Goal: Information Seeking & Learning: Learn about a topic

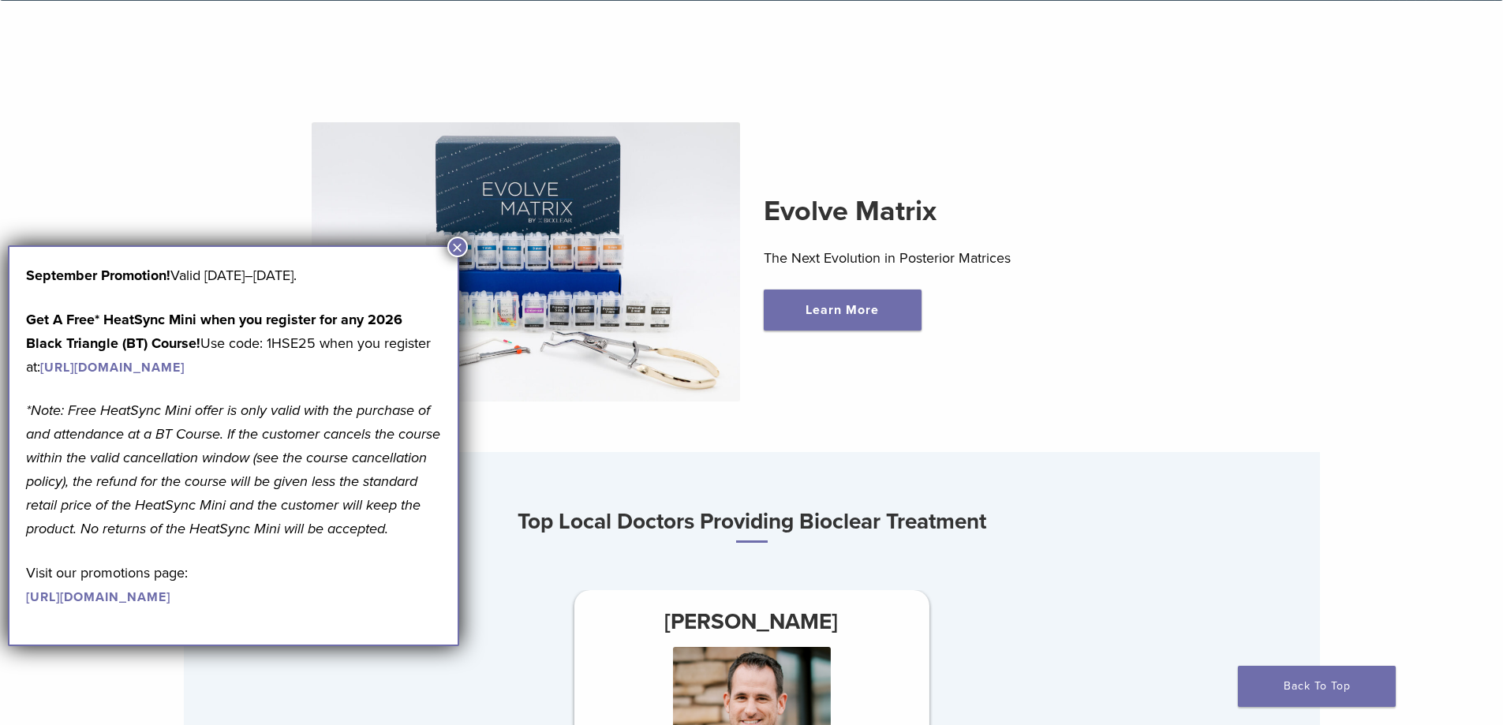
scroll to position [237, 0]
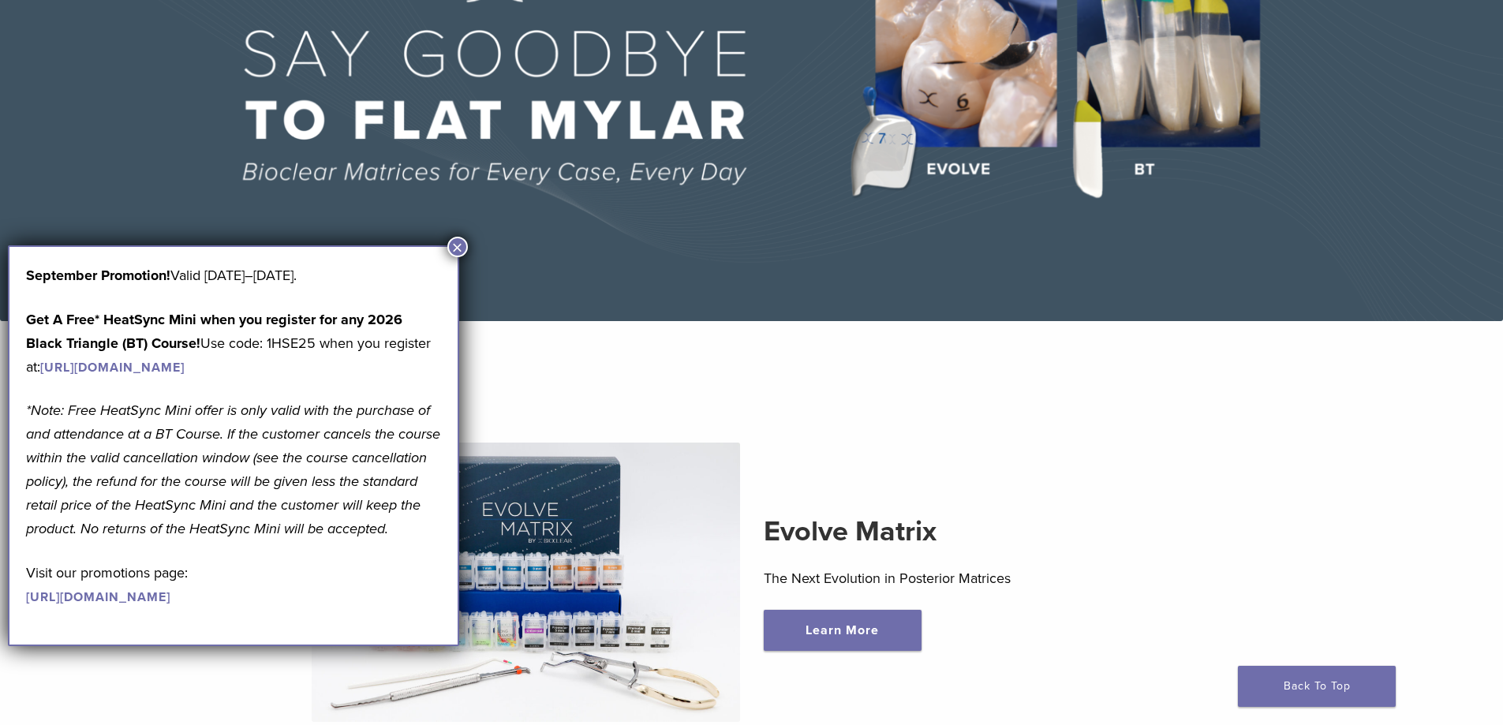
click at [451, 241] on button "×" at bounding box center [457, 247] width 21 height 21
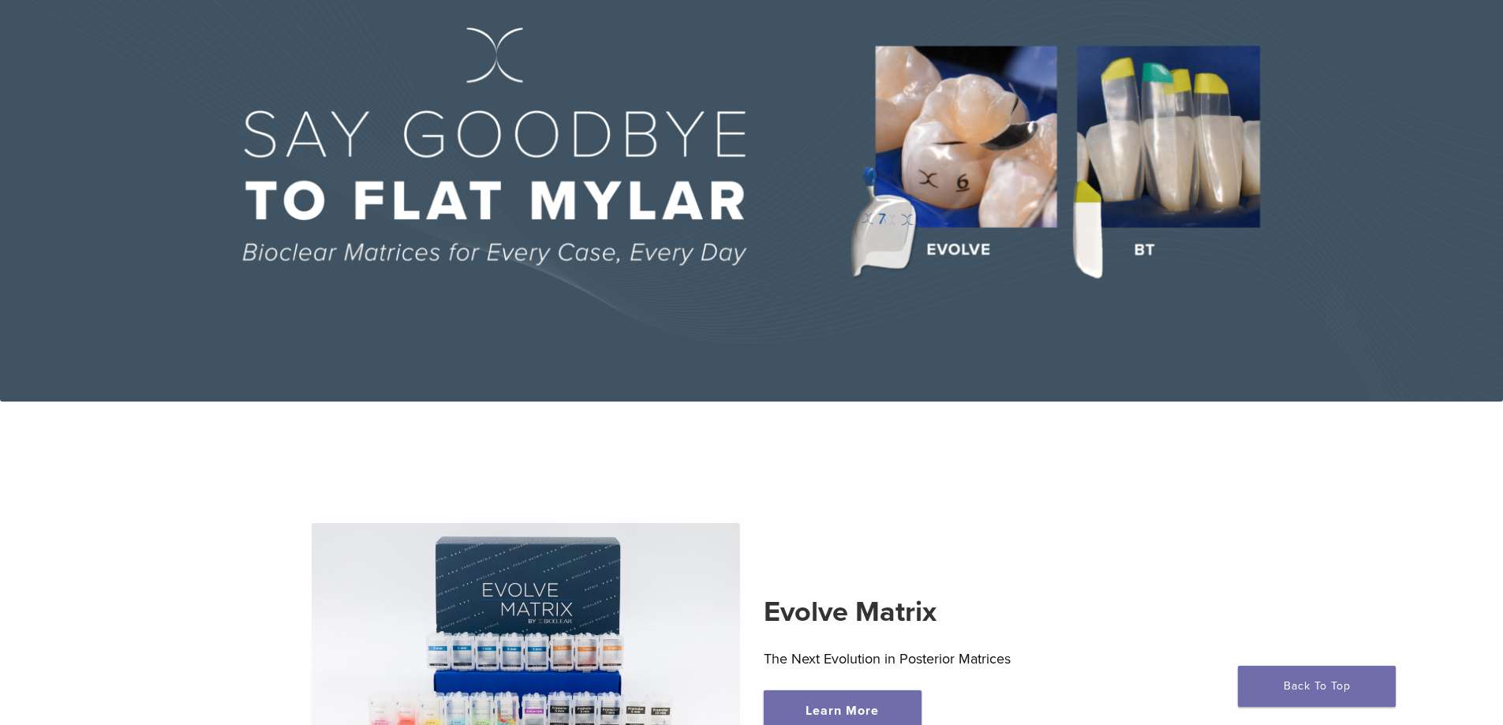
scroll to position [0, 0]
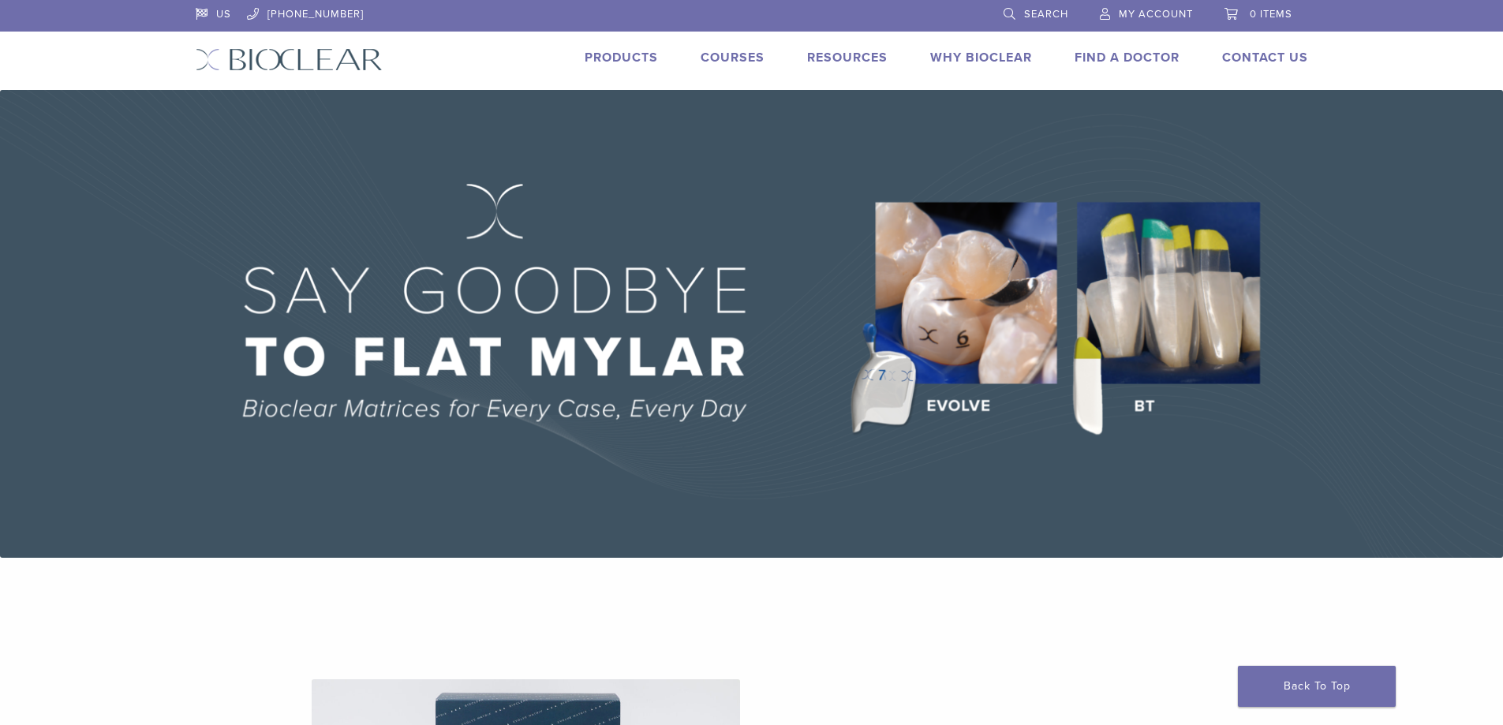
click at [632, 54] on link "Products" at bounding box center [620, 58] width 73 height 16
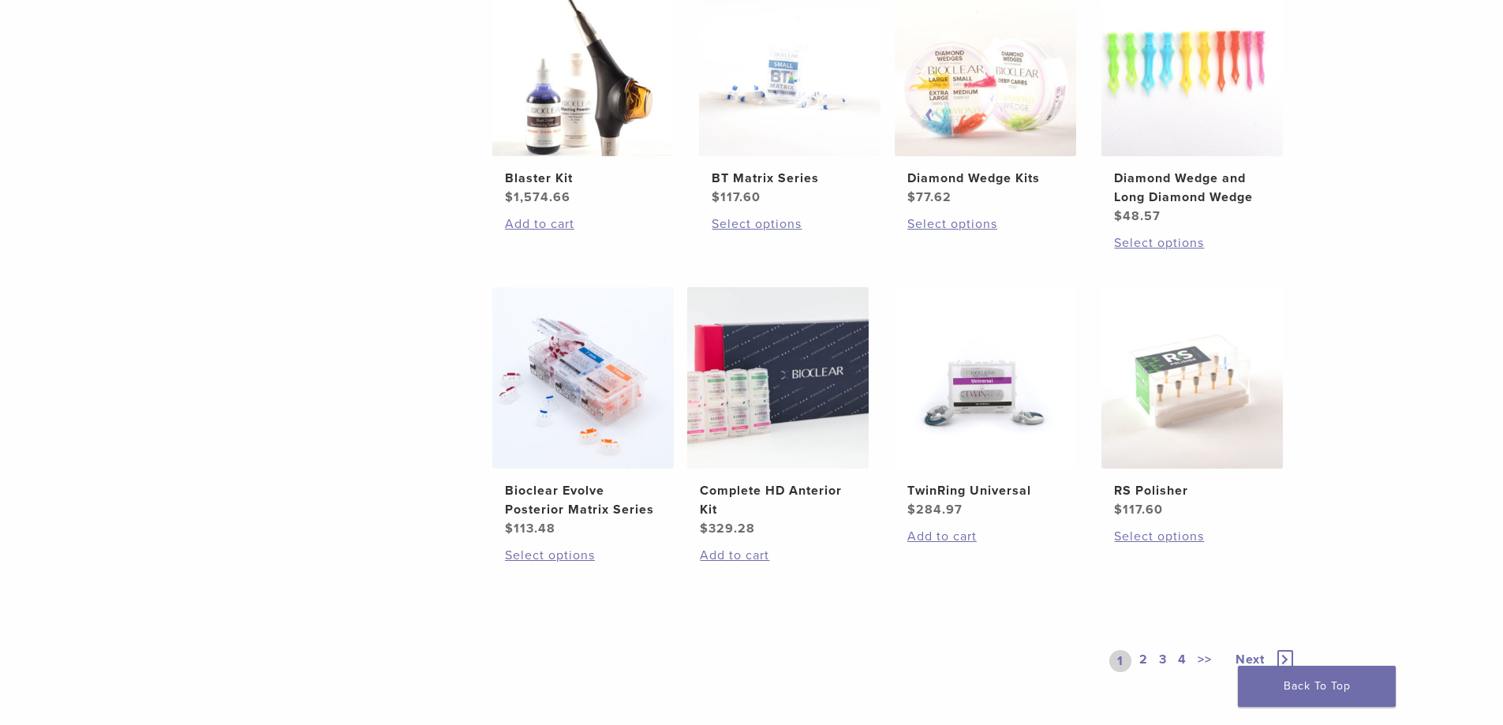
scroll to position [1025, 0]
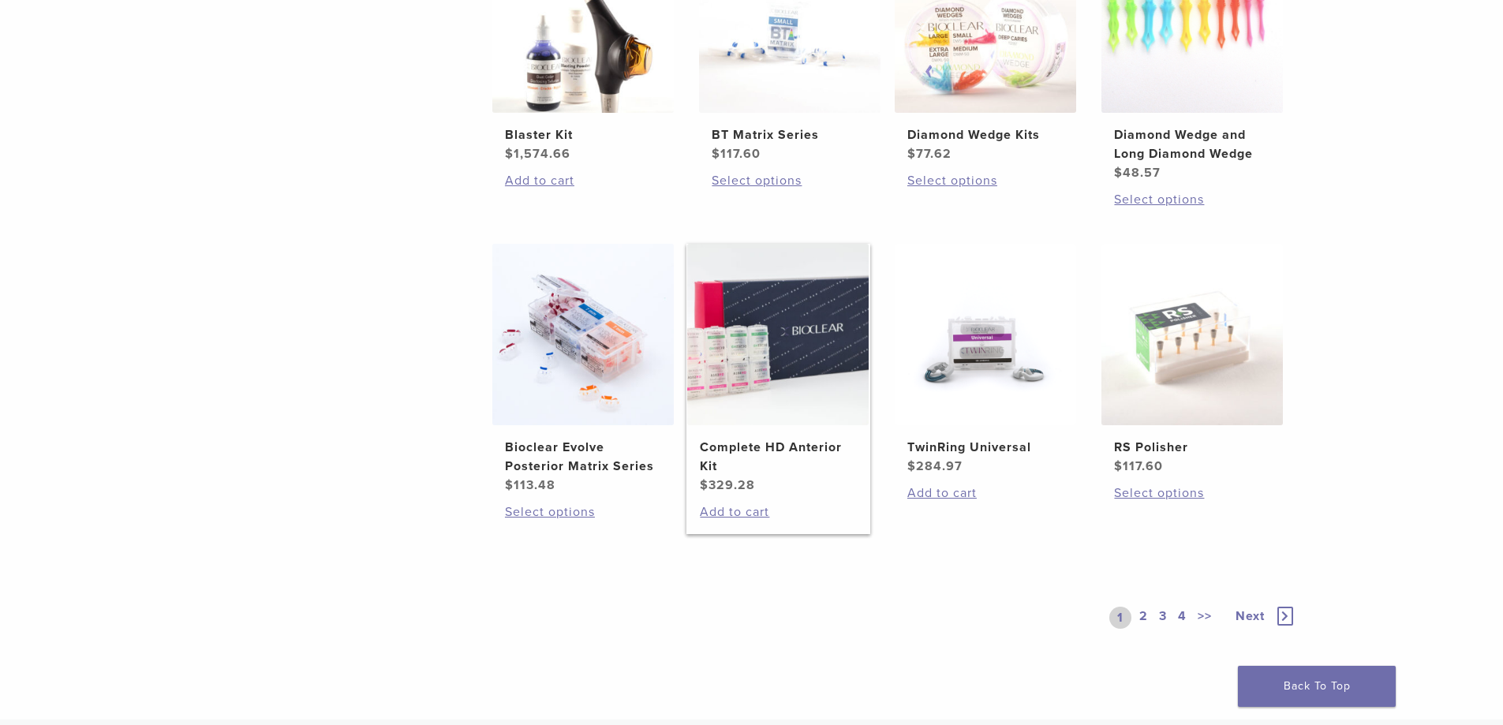
click at [811, 412] on img at bounding box center [777, 334] width 181 height 181
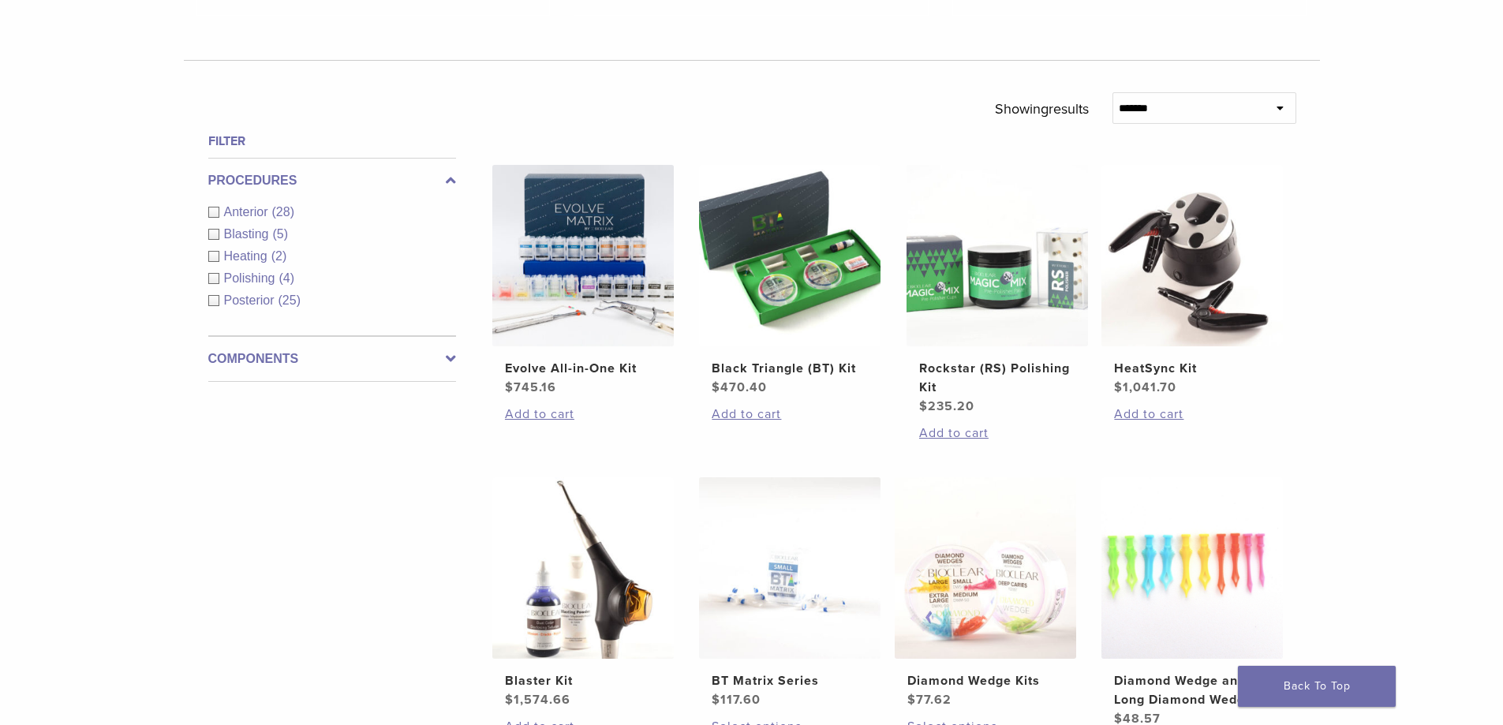
scroll to position [473, 0]
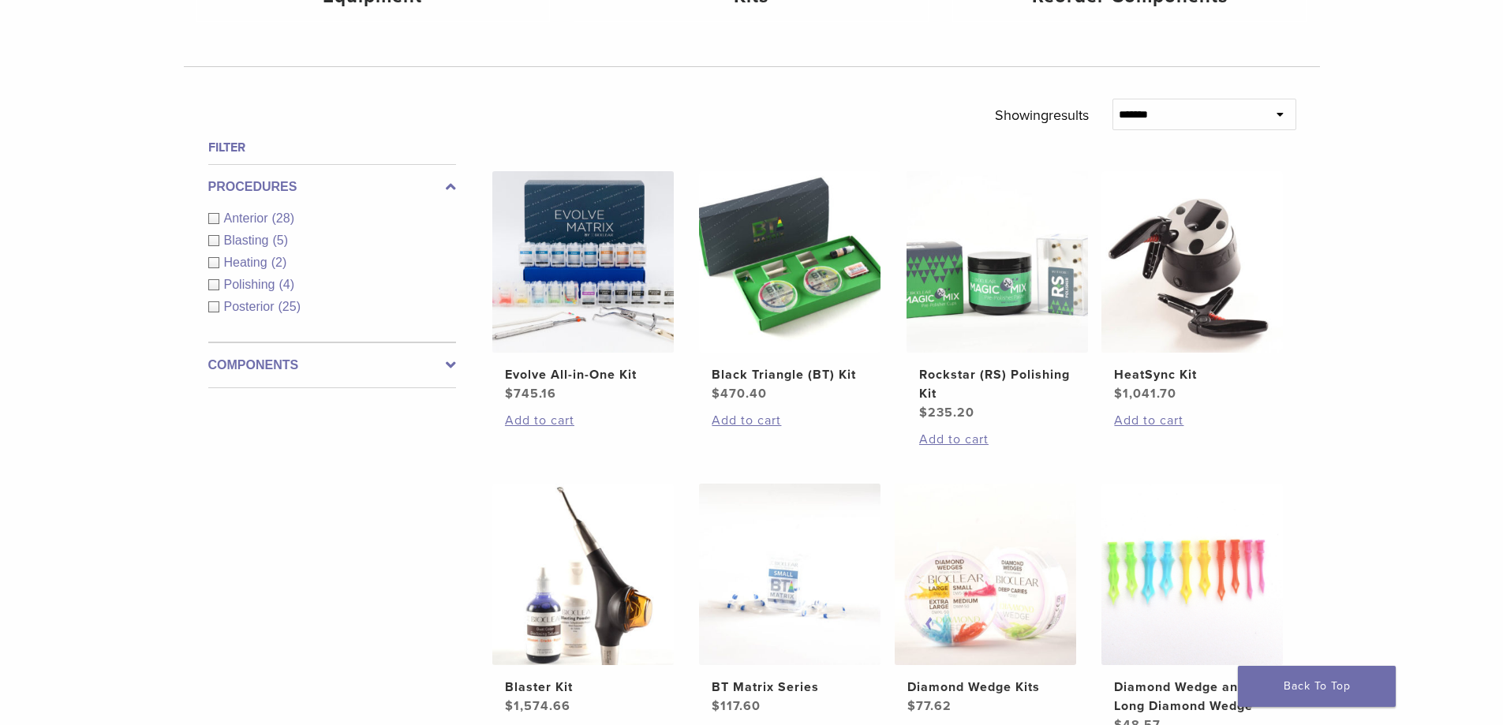
click at [211, 210] on div "Anterior (28)" at bounding box center [332, 218] width 248 height 19
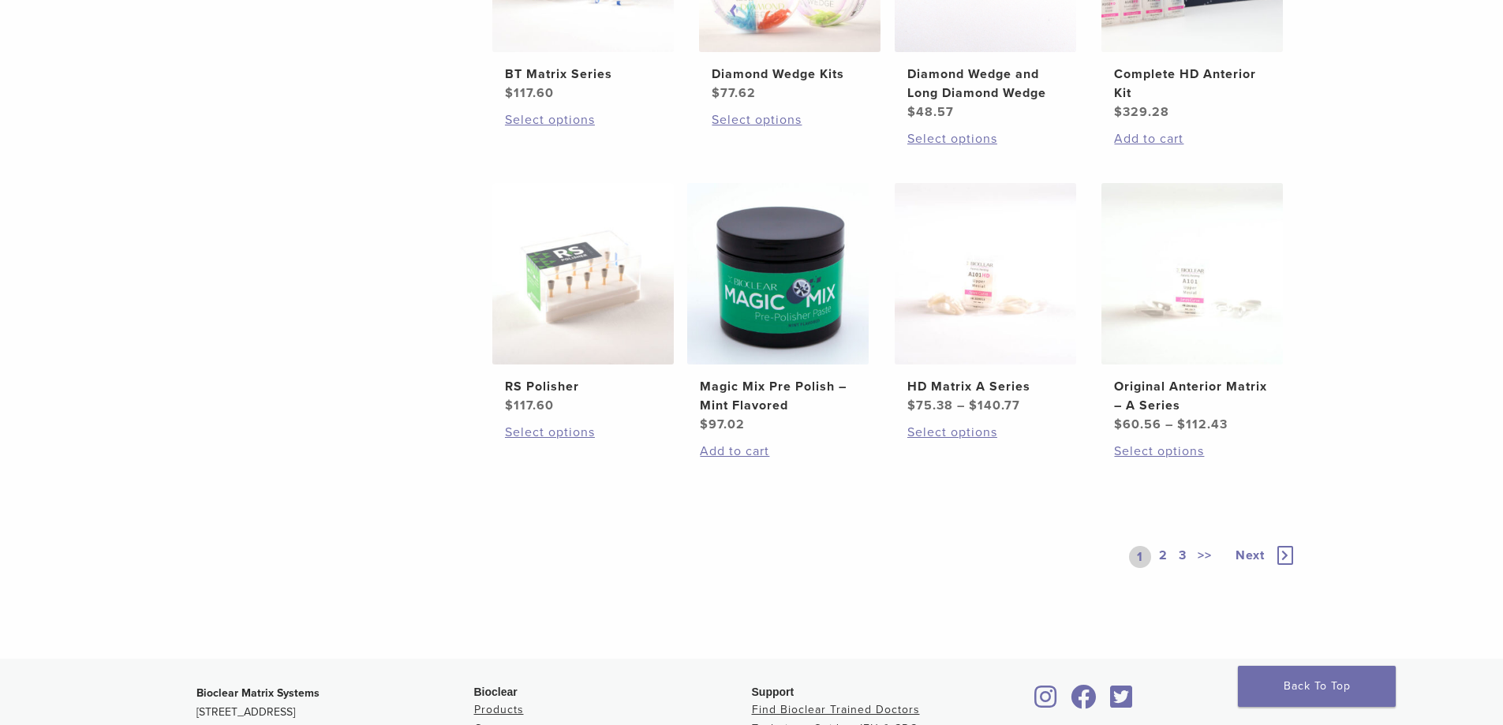
scroll to position [1104, 0]
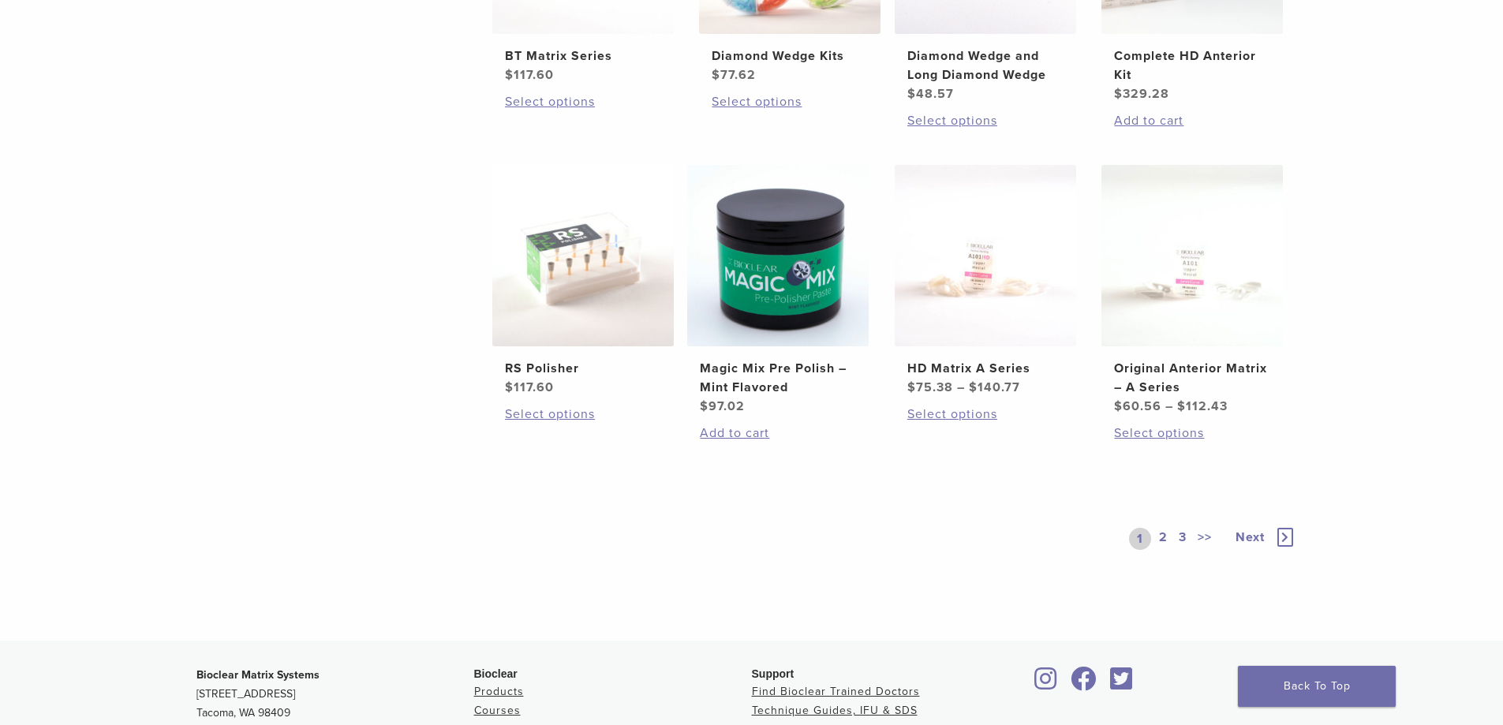
click at [1165, 542] on link "2" at bounding box center [1163, 539] width 15 height 22
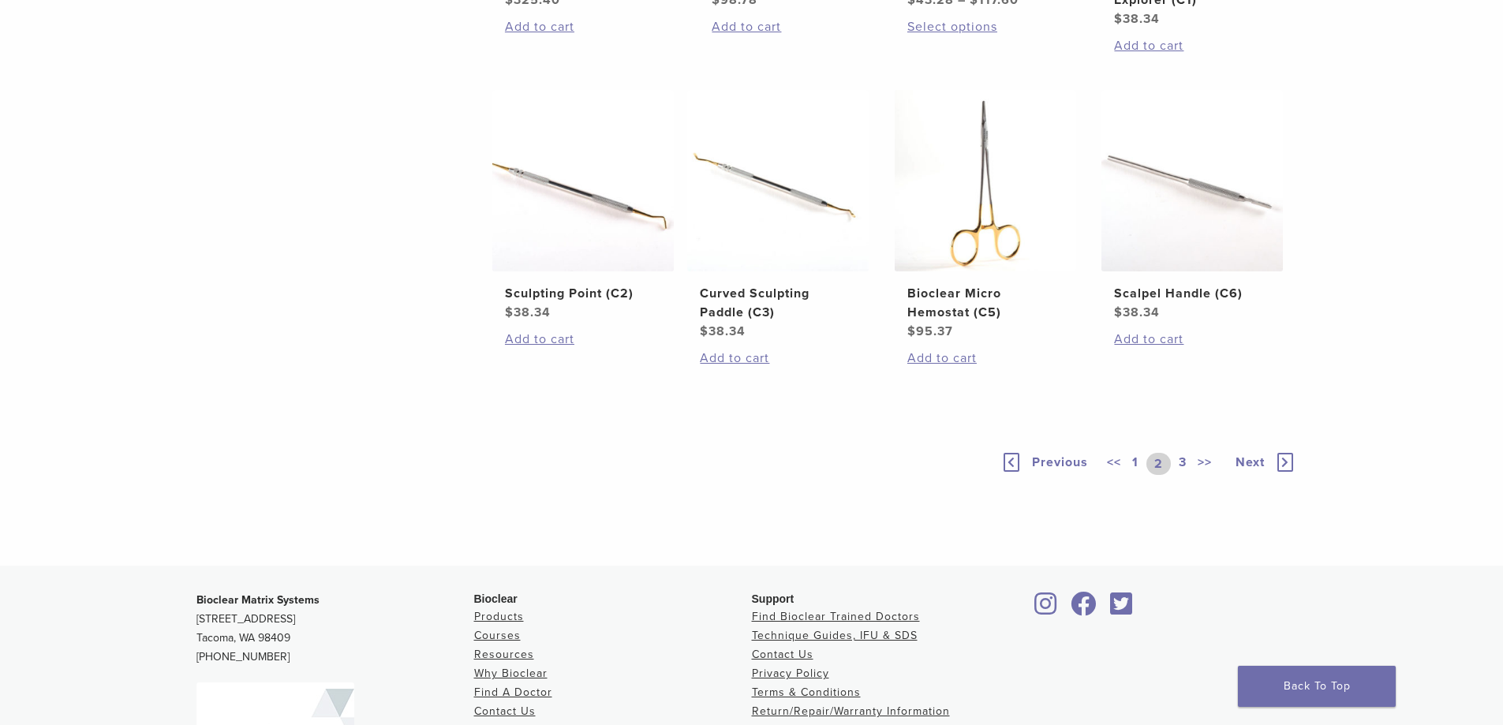
scroll to position [1025, 0]
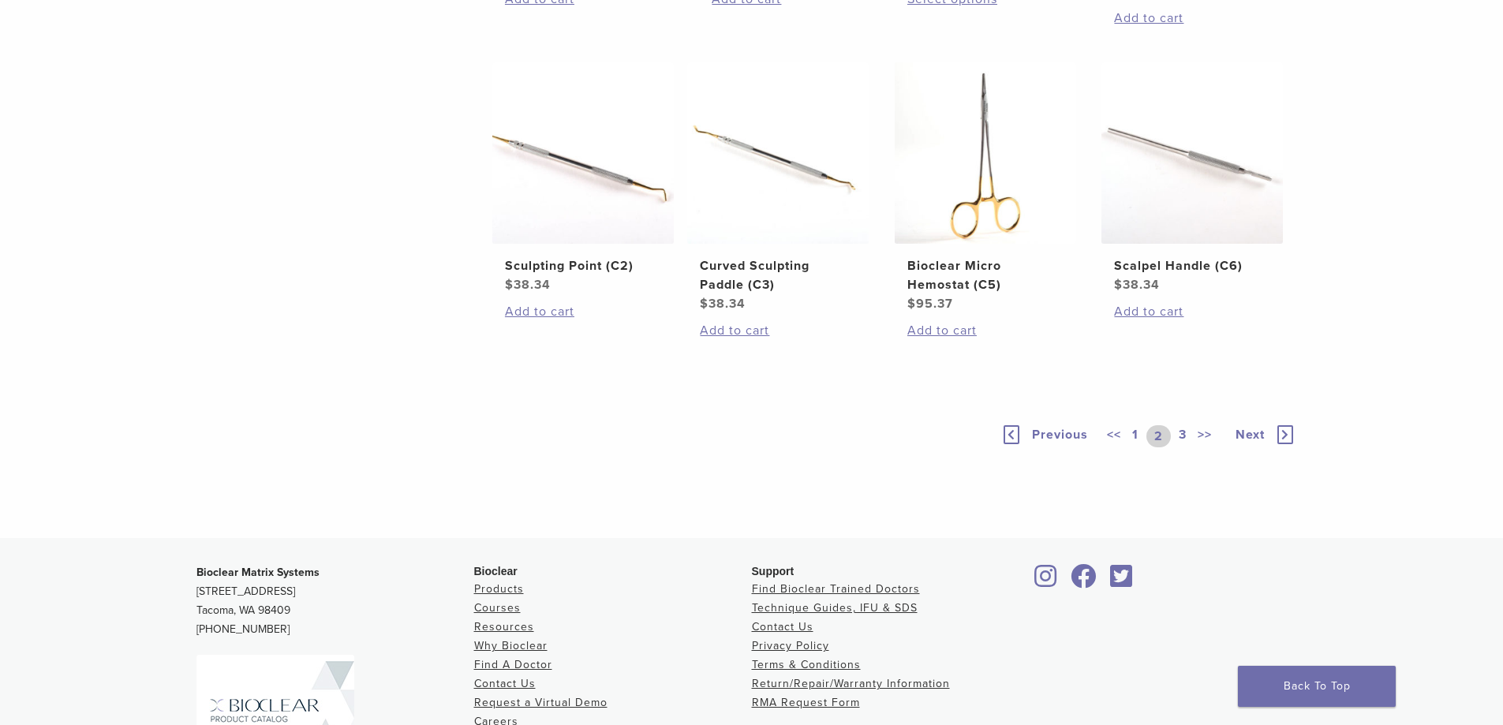
click at [1183, 447] on link "3" at bounding box center [1182, 436] width 14 height 22
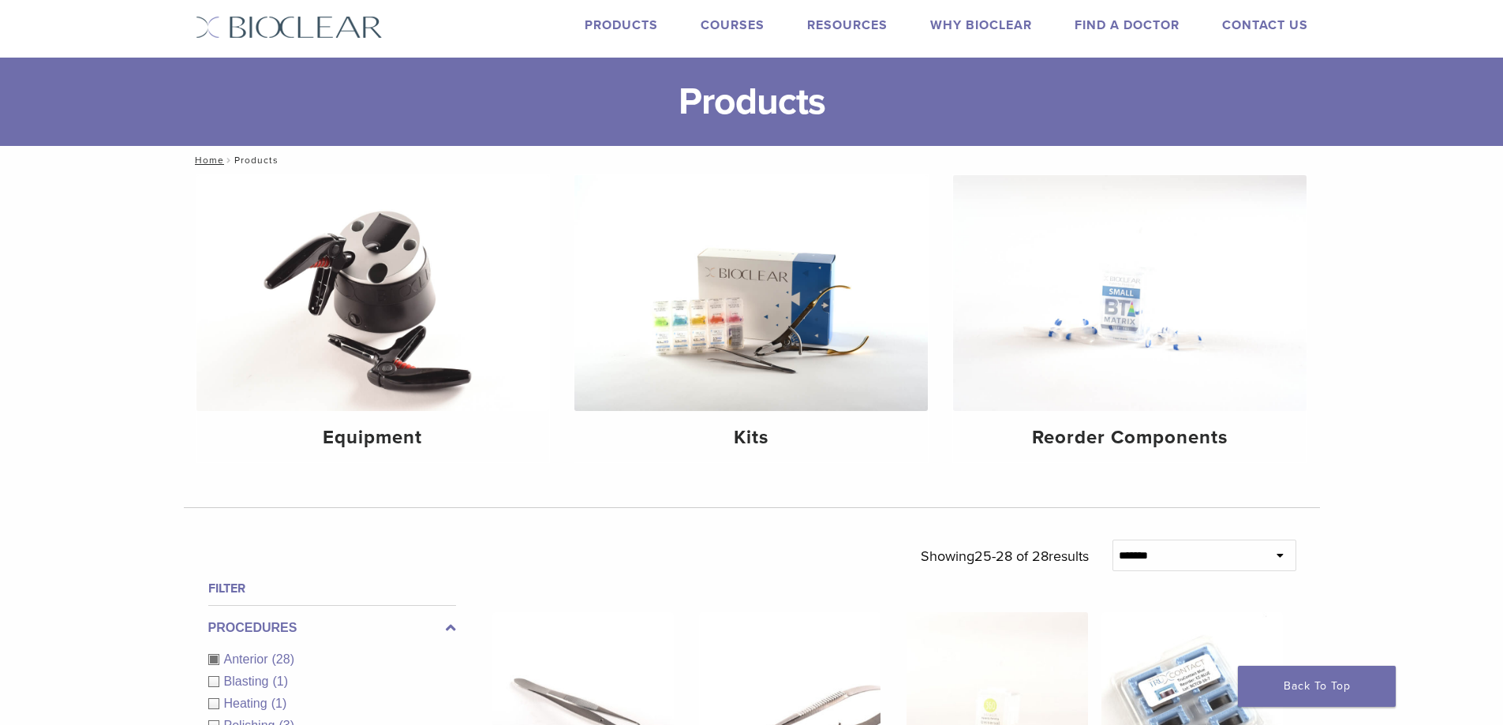
scroll to position [79, 0]
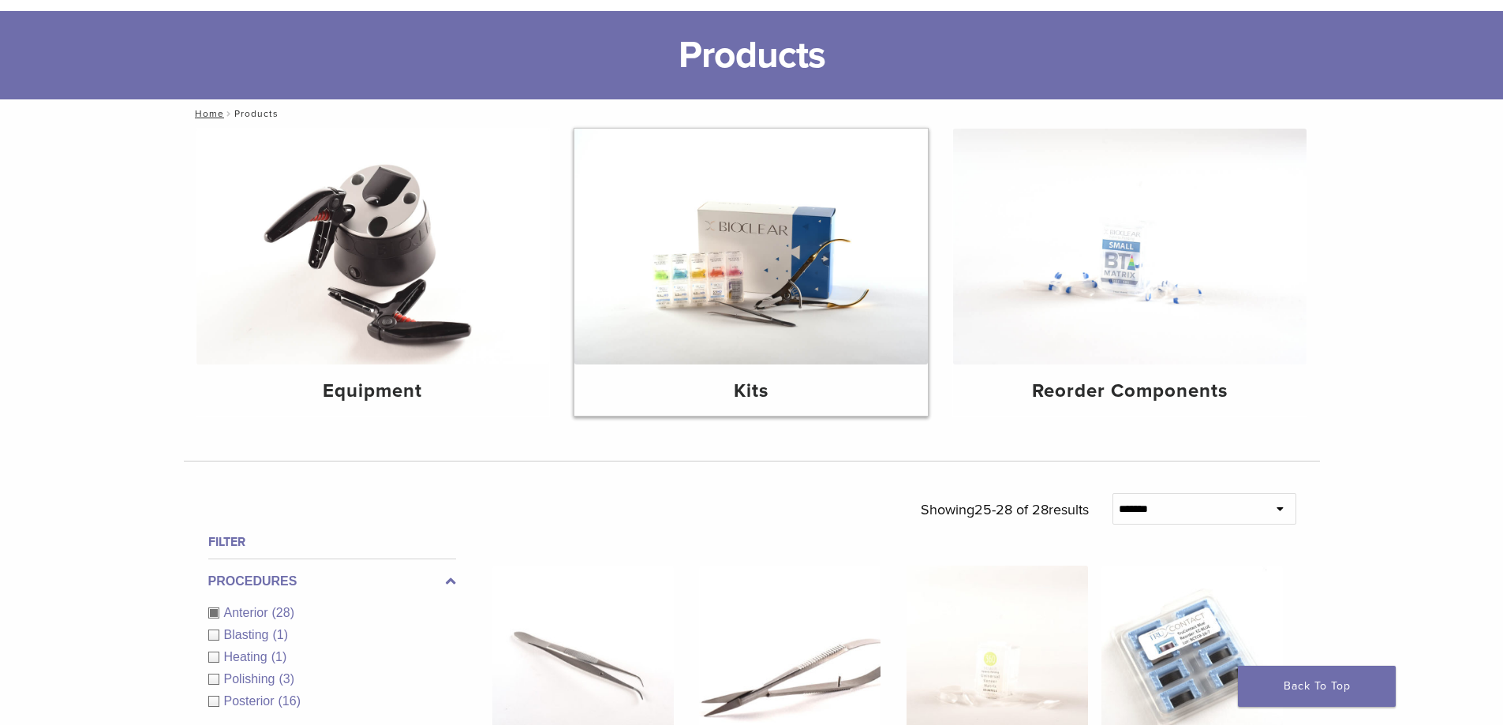
click at [693, 268] on img at bounding box center [750, 247] width 353 height 236
click at [1098, 297] on img at bounding box center [1129, 247] width 353 height 236
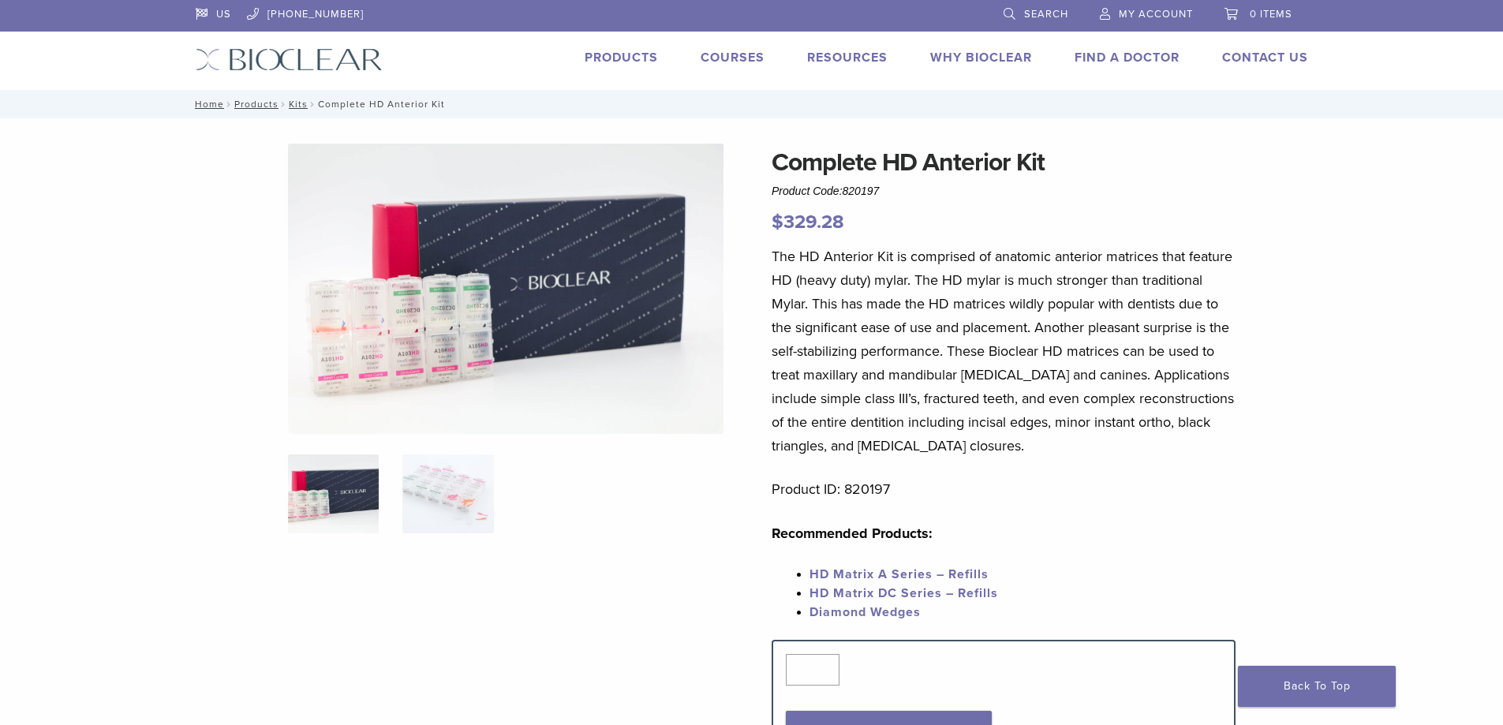
click at [510, 308] on img at bounding box center [505, 289] width 435 height 290
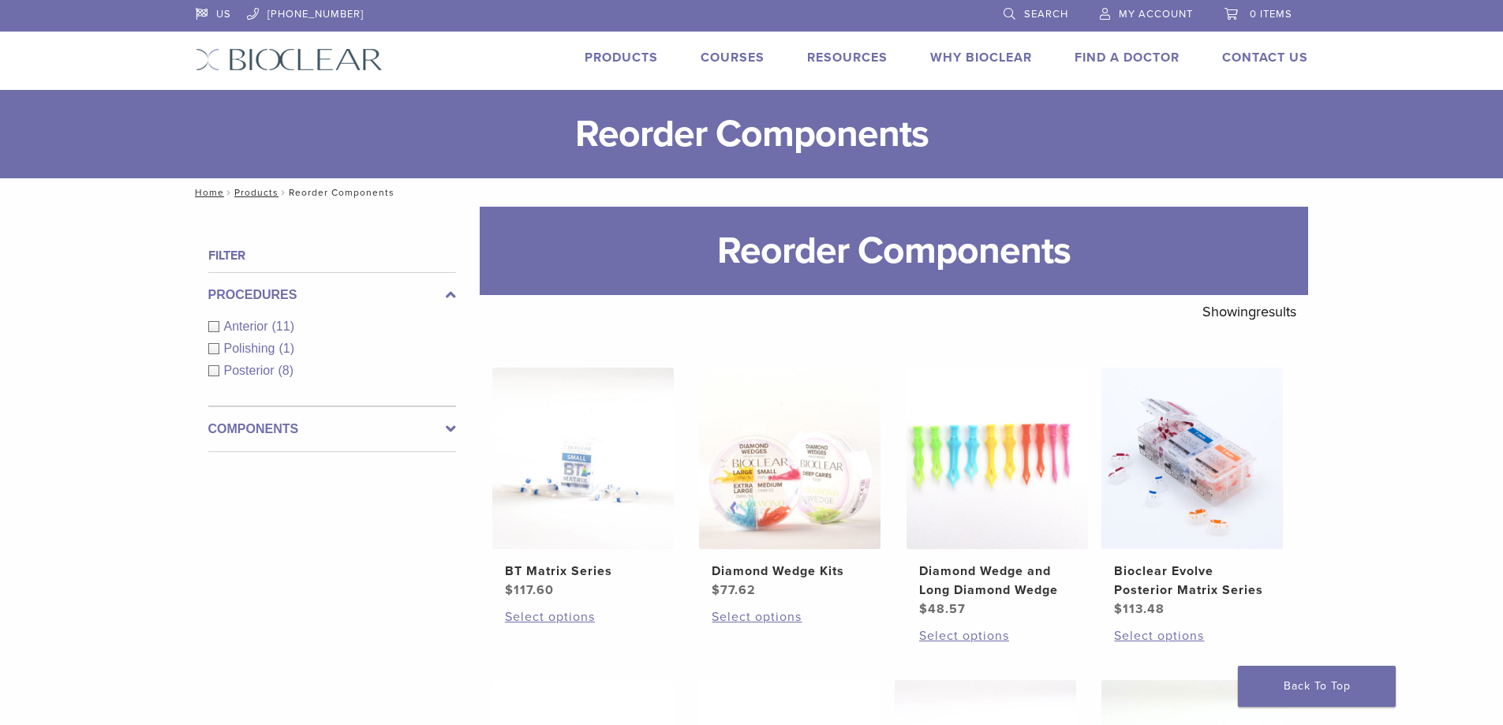
click at [608, 58] on link "Products" at bounding box center [620, 58] width 73 height 16
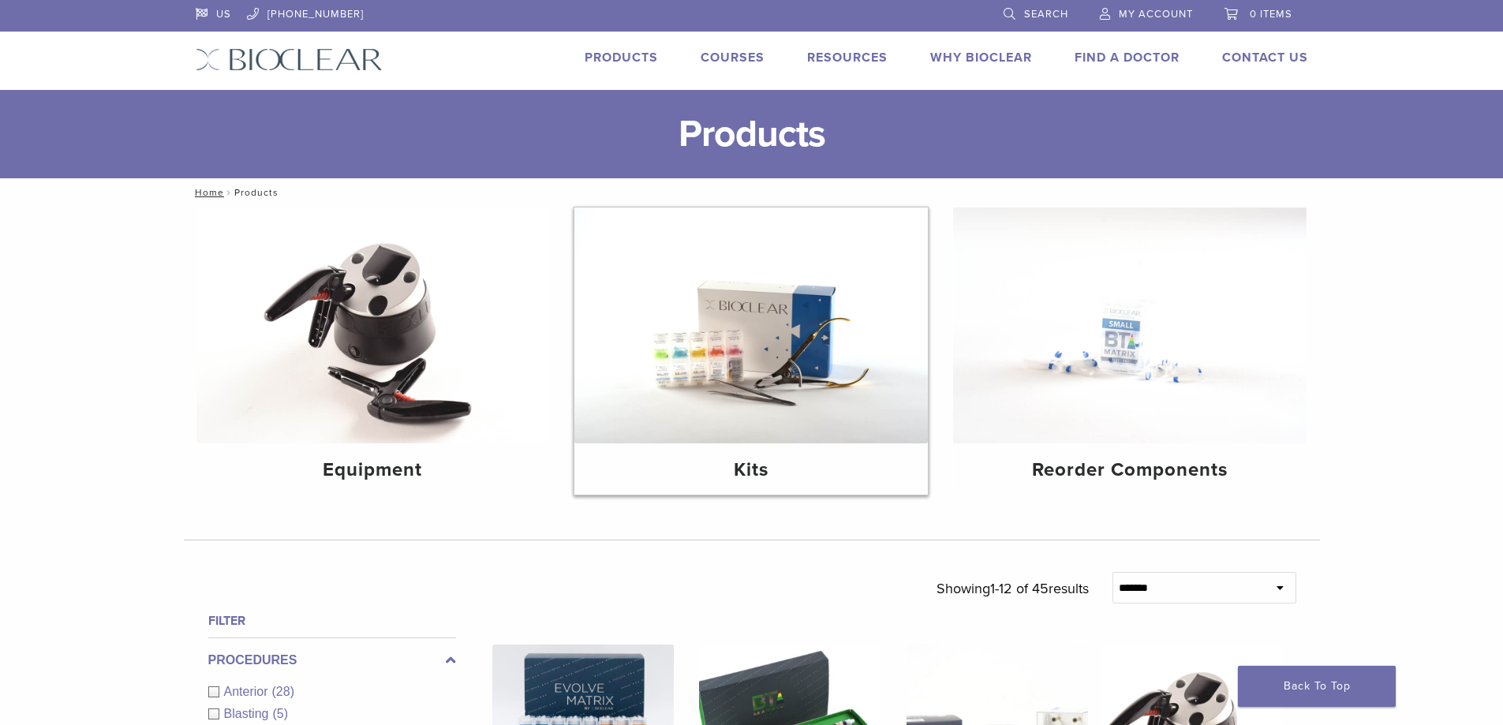
click at [772, 333] on img at bounding box center [750, 325] width 353 height 236
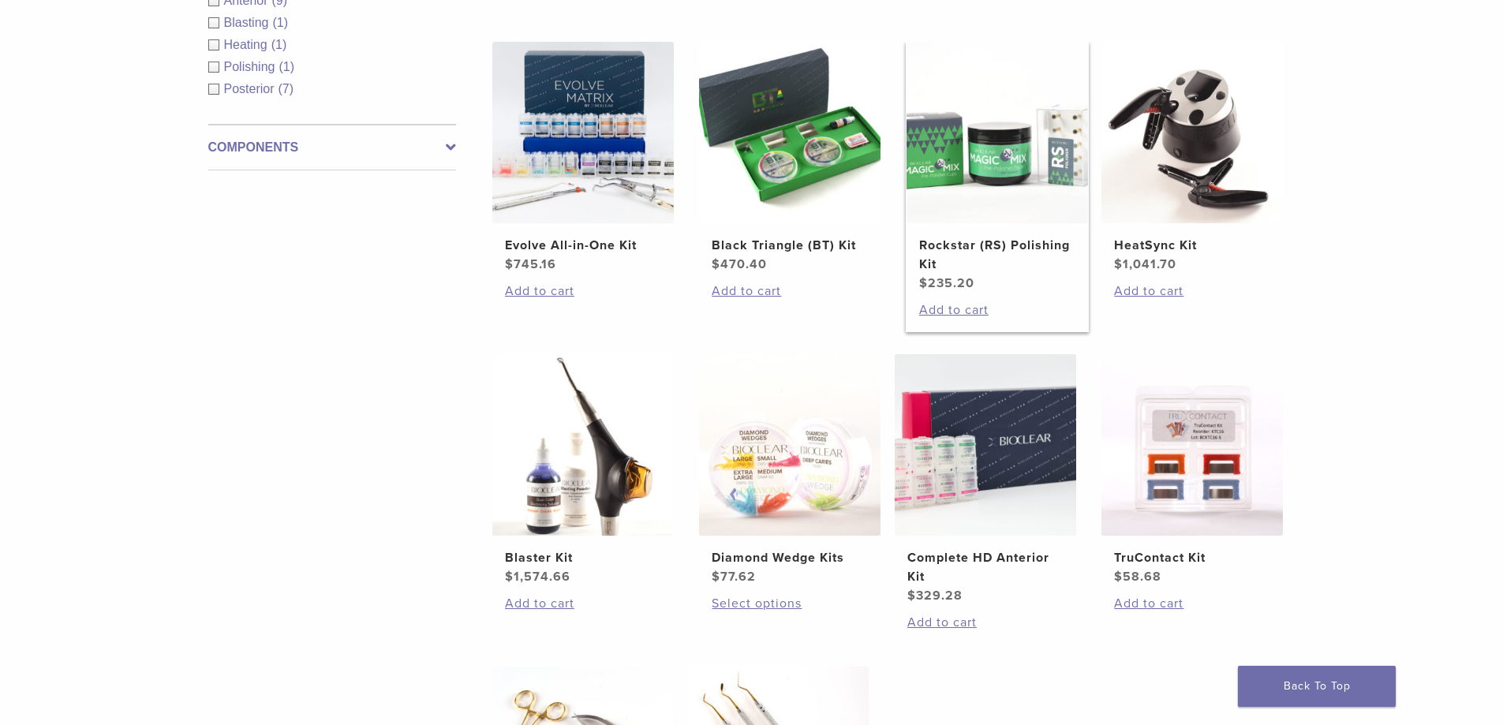
scroll to position [316, 0]
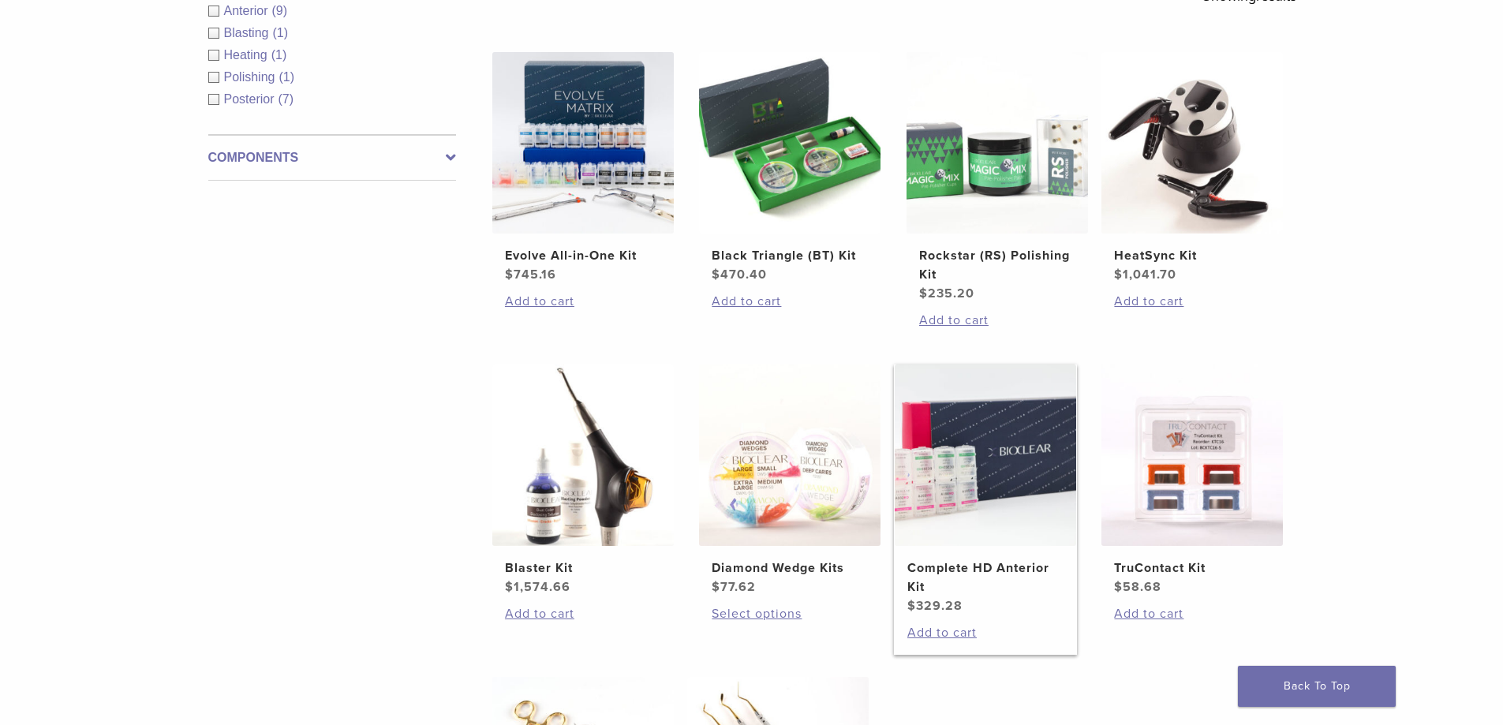
click at [1041, 535] on img at bounding box center [984, 454] width 181 height 181
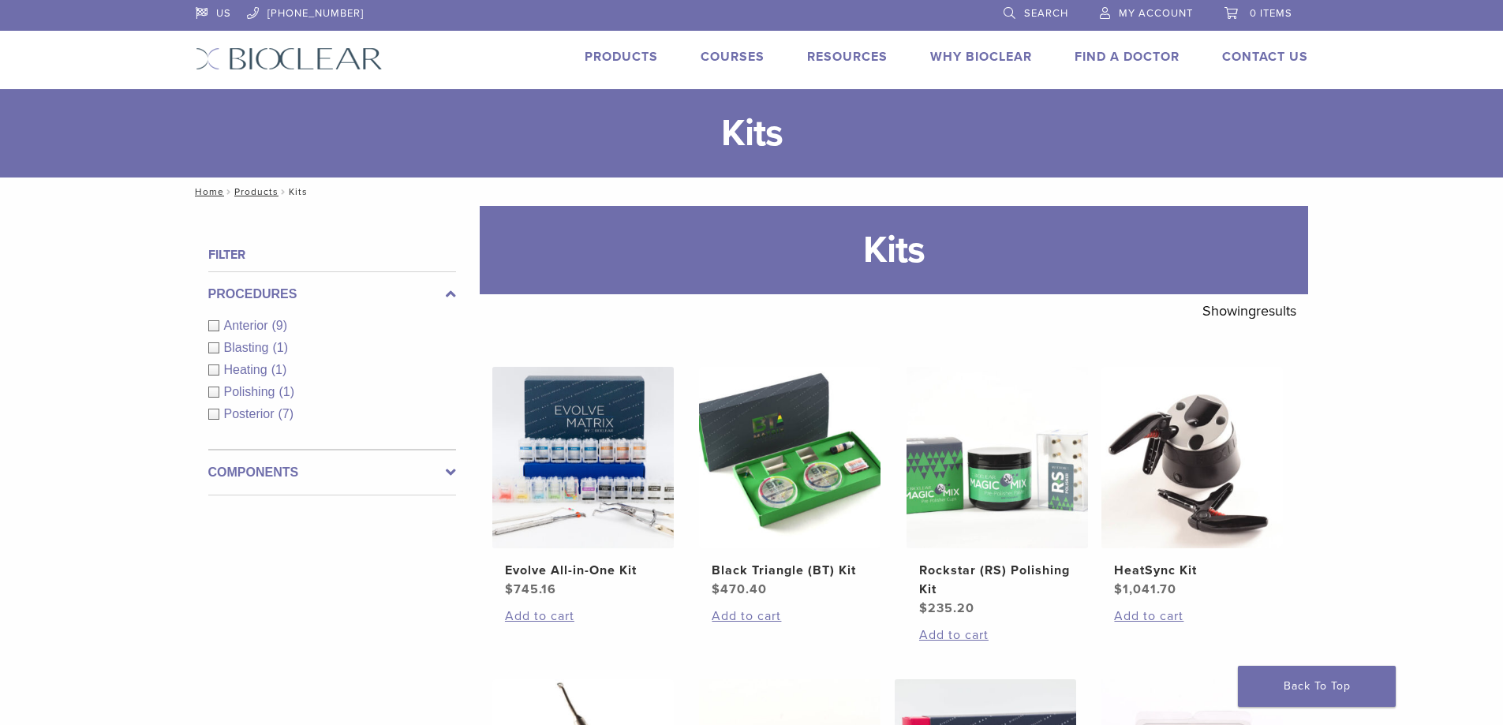
scroll to position [0, 0]
click at [228, 318] on div "Anterior (9)" at bounding box center [332, 326] width 248 height 19
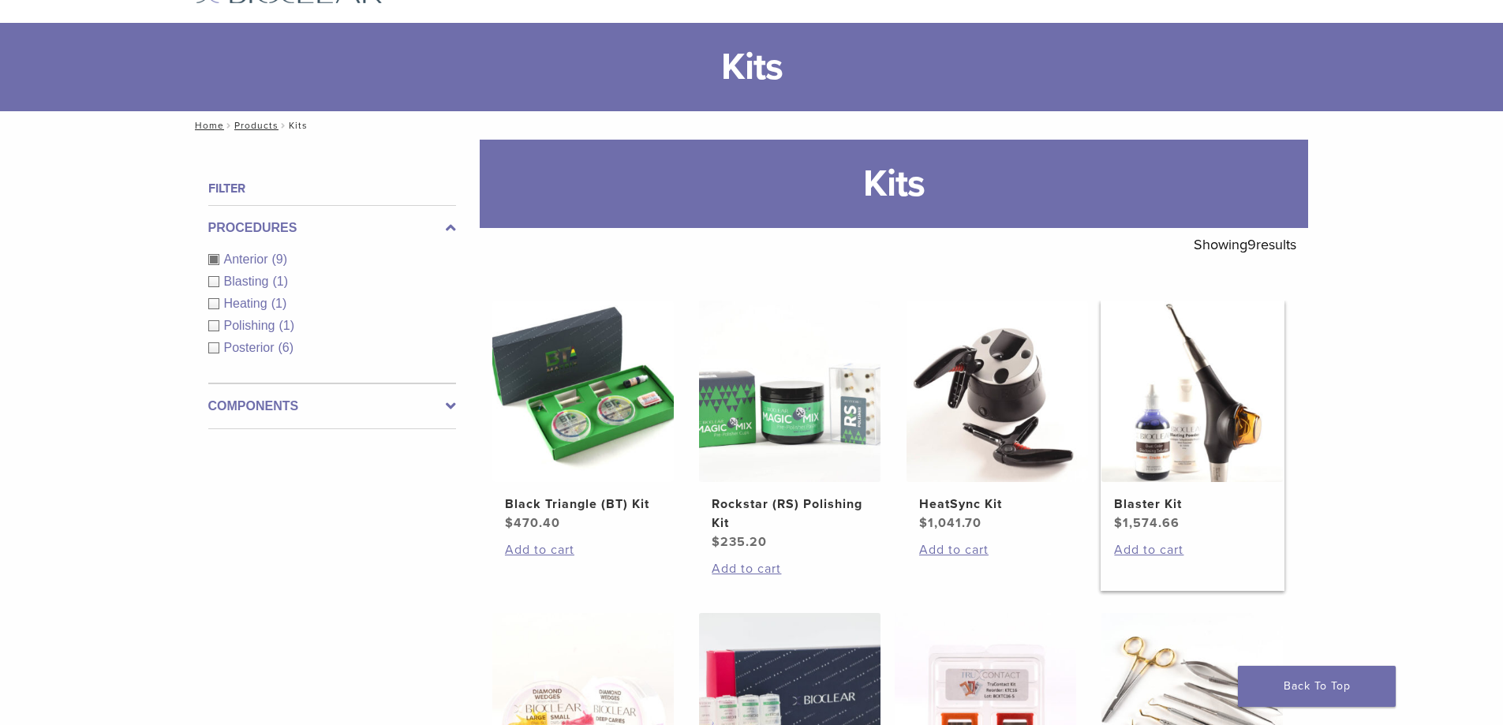
scroll to position [158, 0]
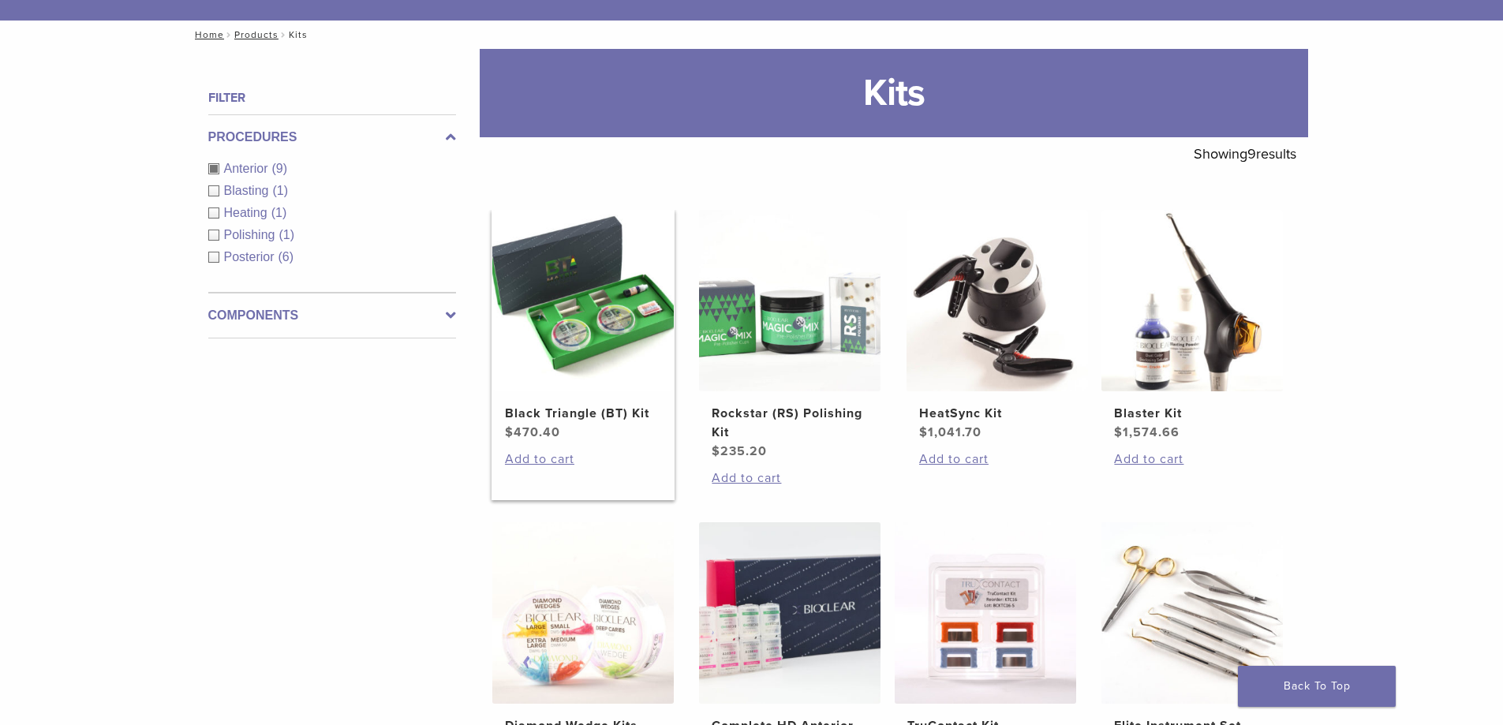
click at [607, 310] on img at bounding box center [582, 300] width 181 height 181
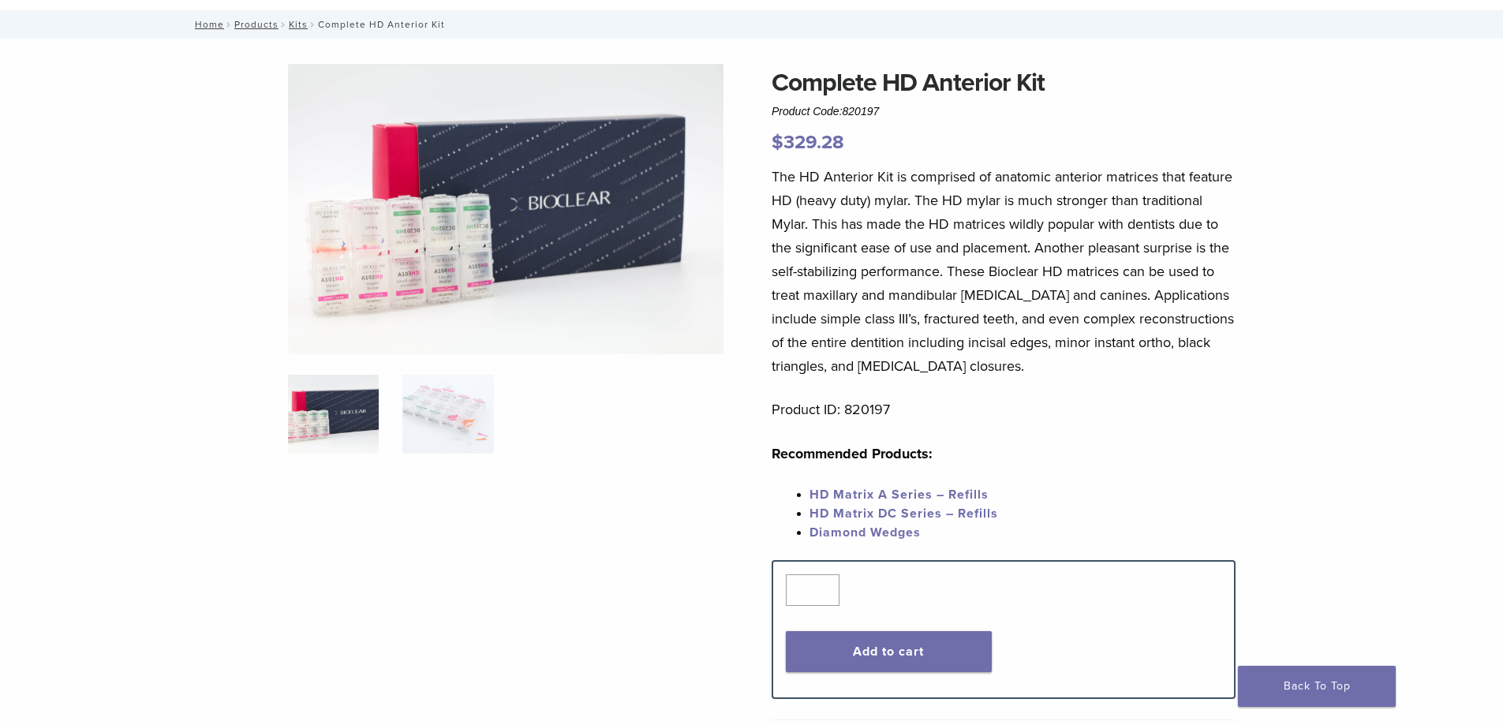
scroll to position [79, 0]
click at [376, 237] on img at bounding box center [505, 210] width 435 height 290
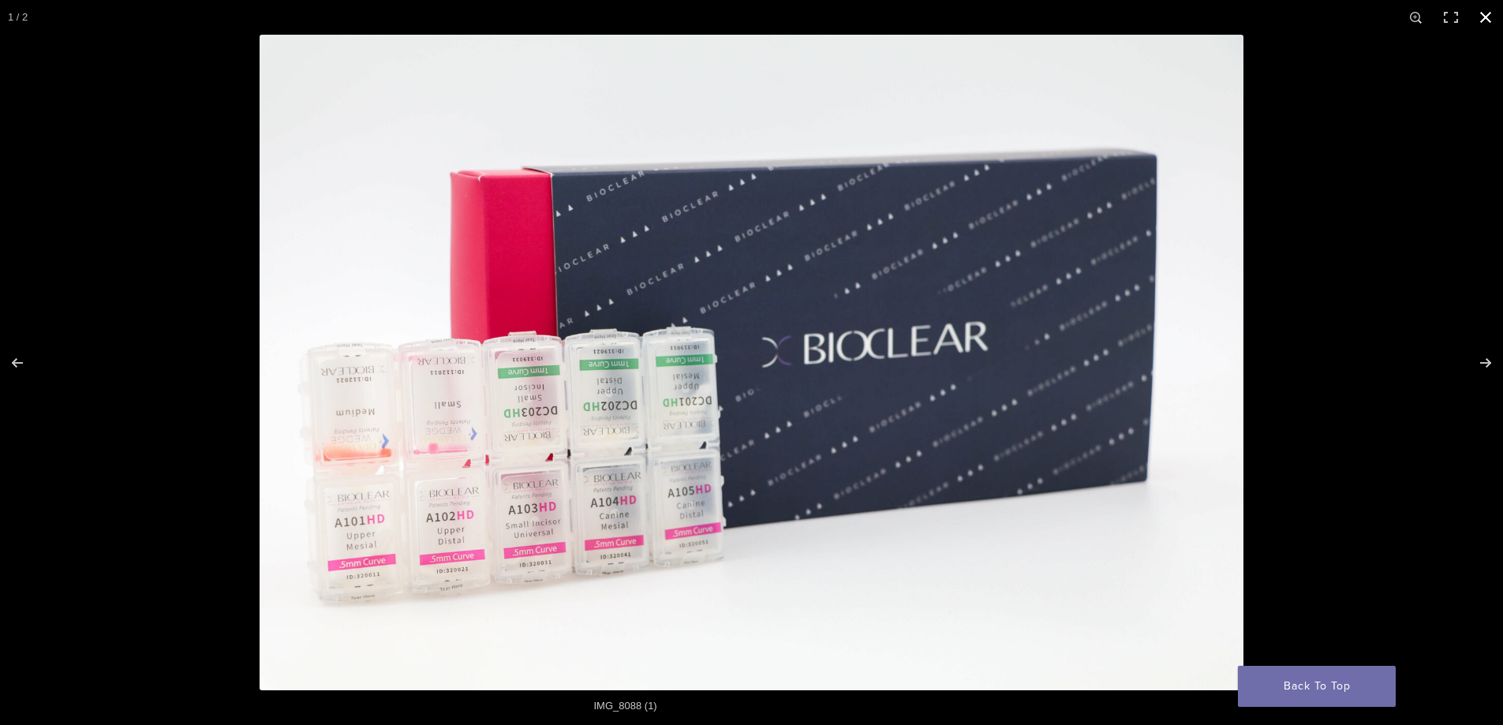
click at [1484, 20] on button "Close (Esc)" at bounding box center [1485, 17] width 35 height 35
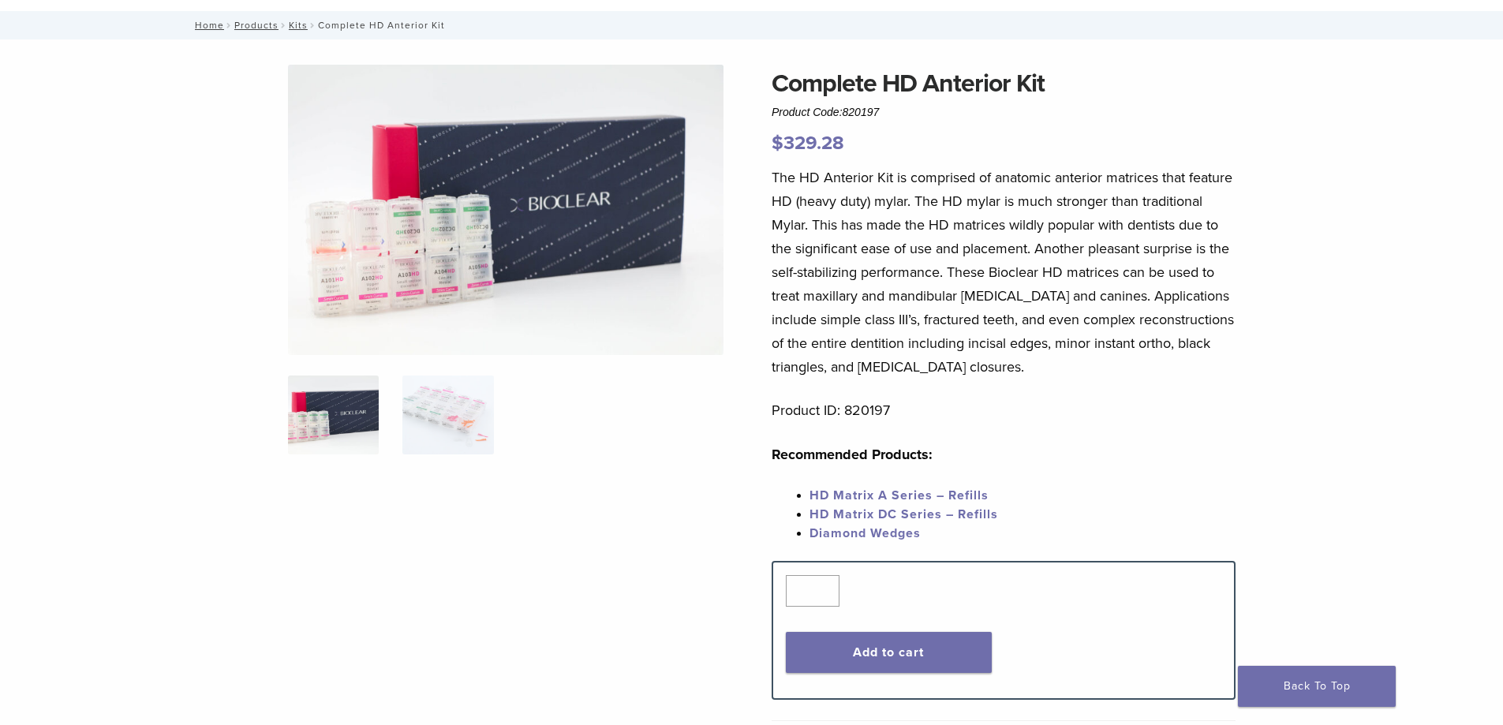
click at [517, 287] on img at bounding box center [505, 210] width 435 height 290
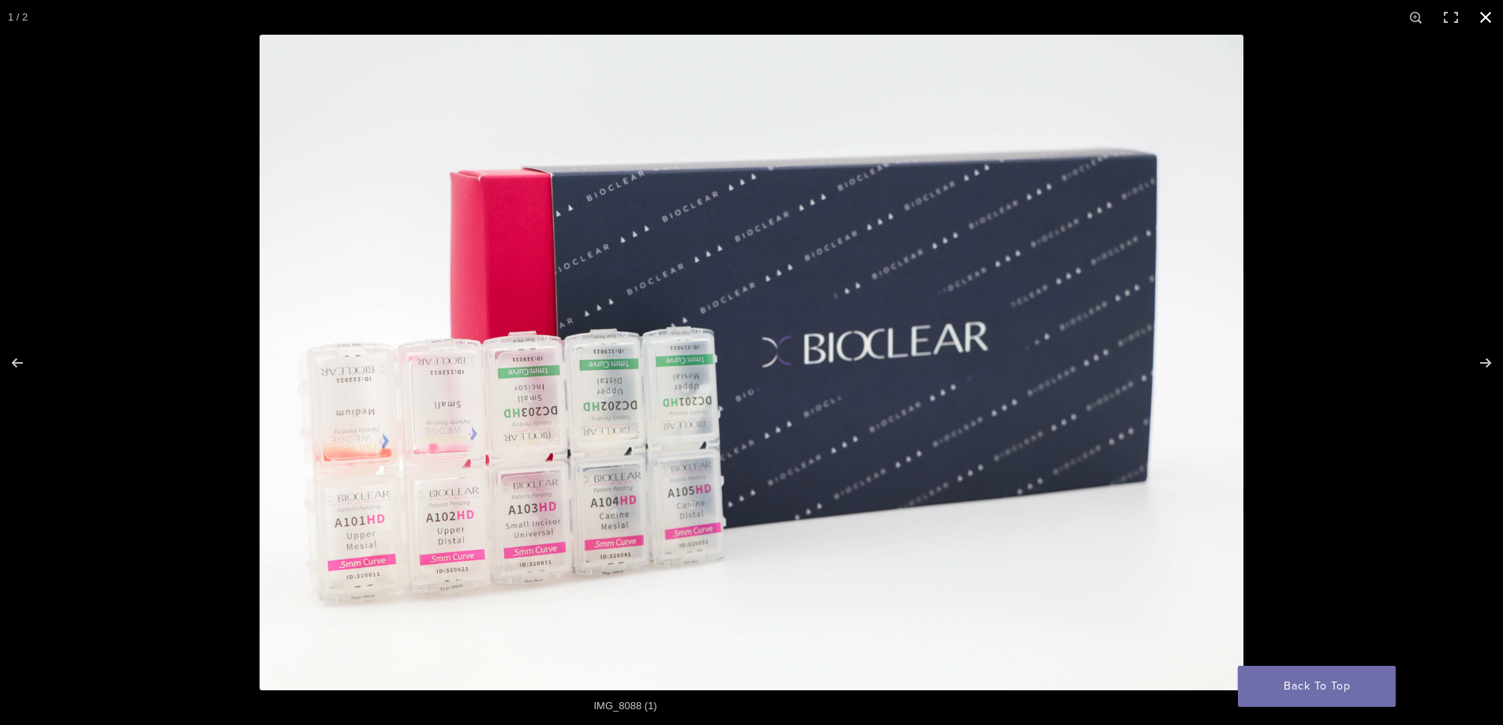
click at [1484, 13] on button "Close (Esc)" at bounding box center [1485, 17] width 35 height 35
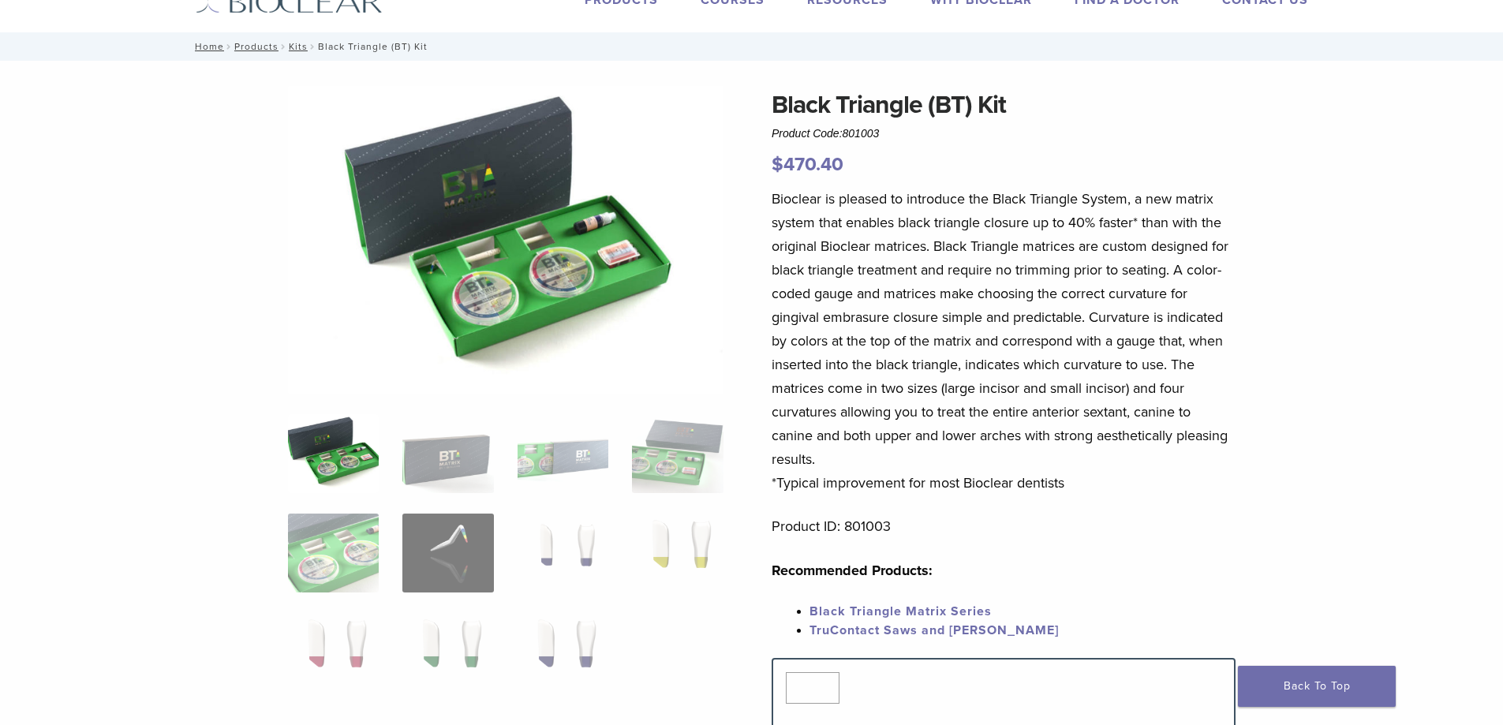
scroll to position [158, 0]
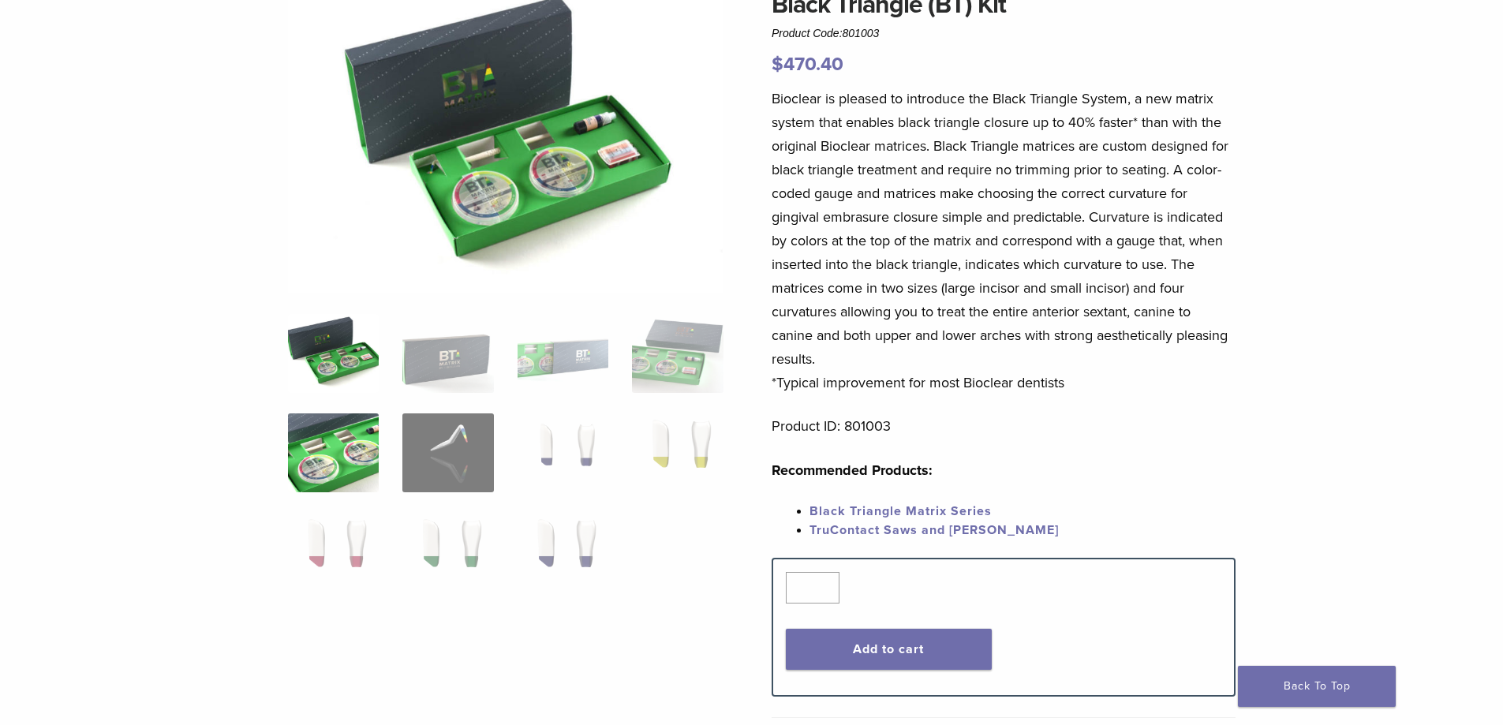
click at [302, 450] on img at bounding box center [333, 452] width 91 height 79
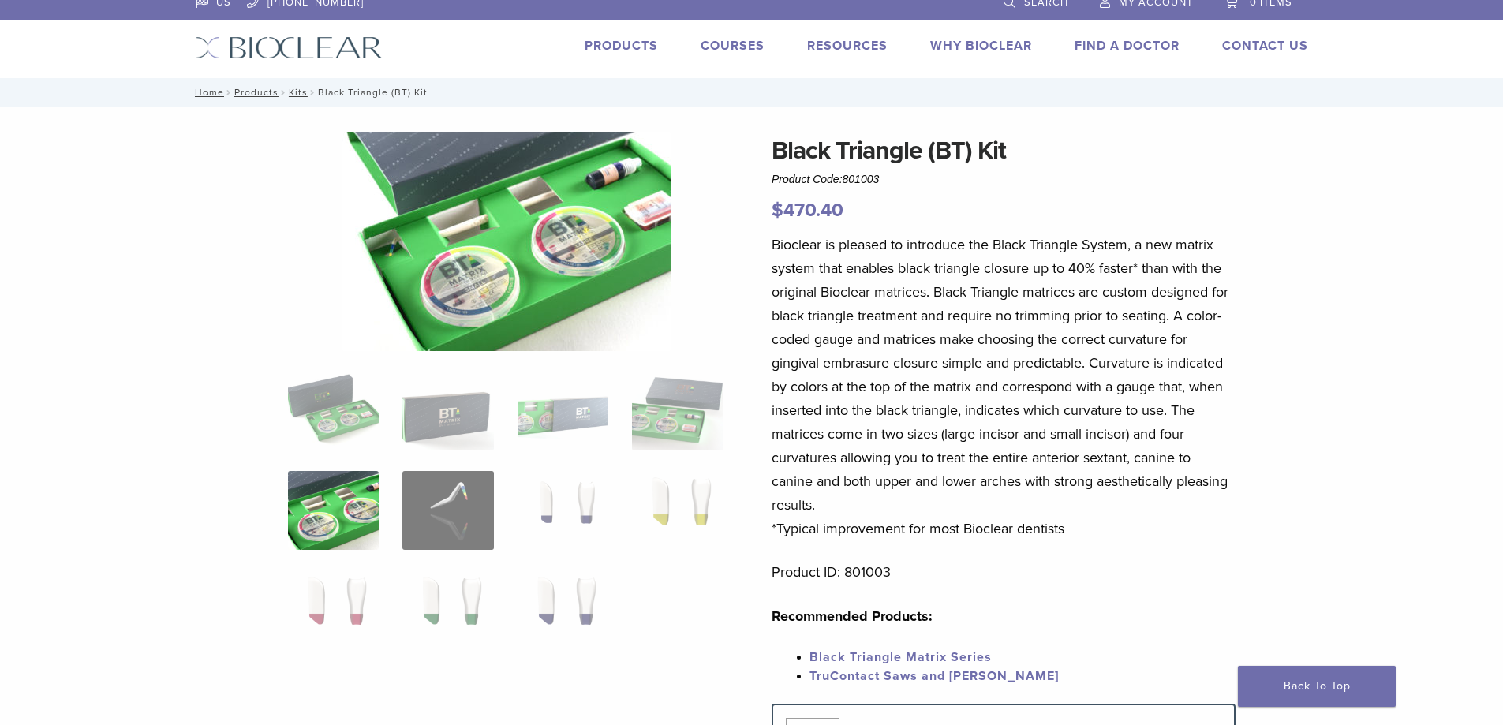
scroll to position [0, 0]
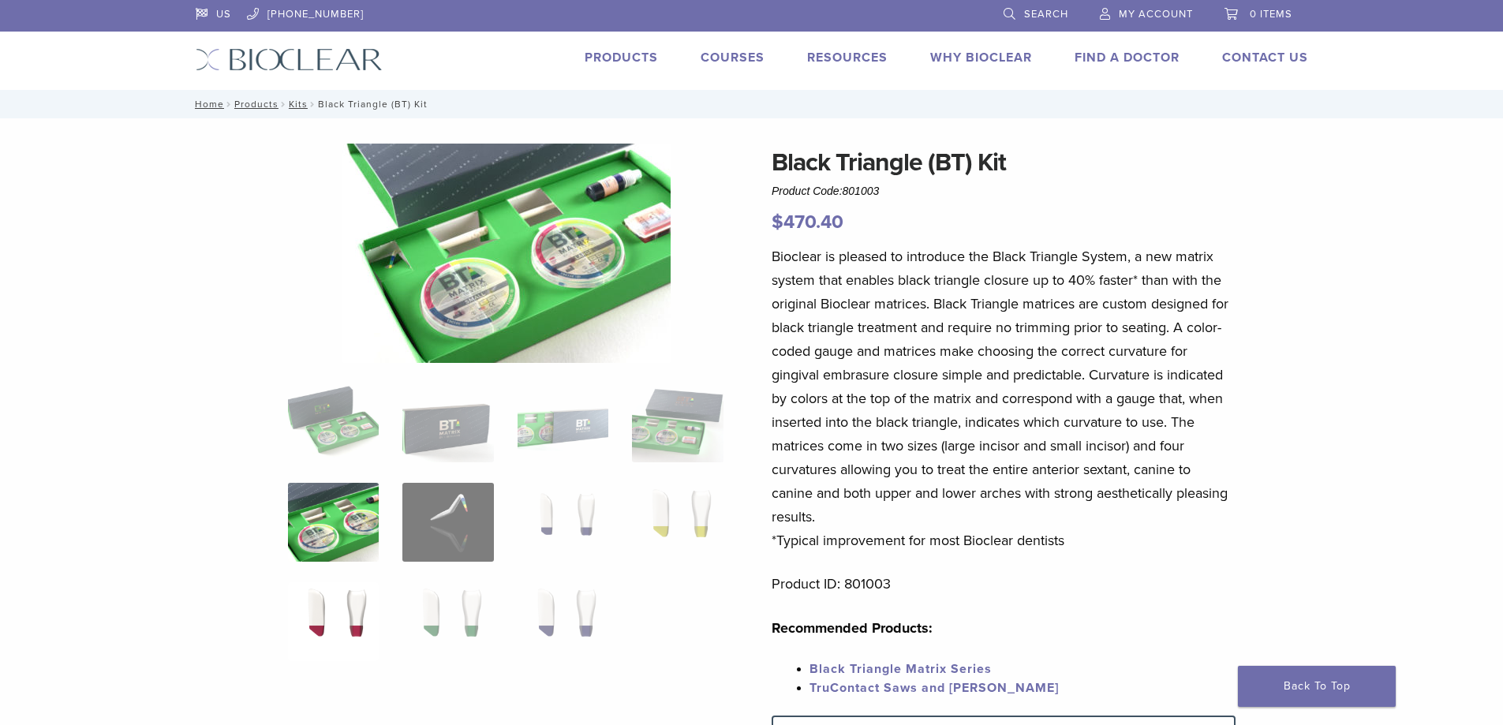
click at [340, 605] on img at bounding box center [333, 621] width 91 height 79
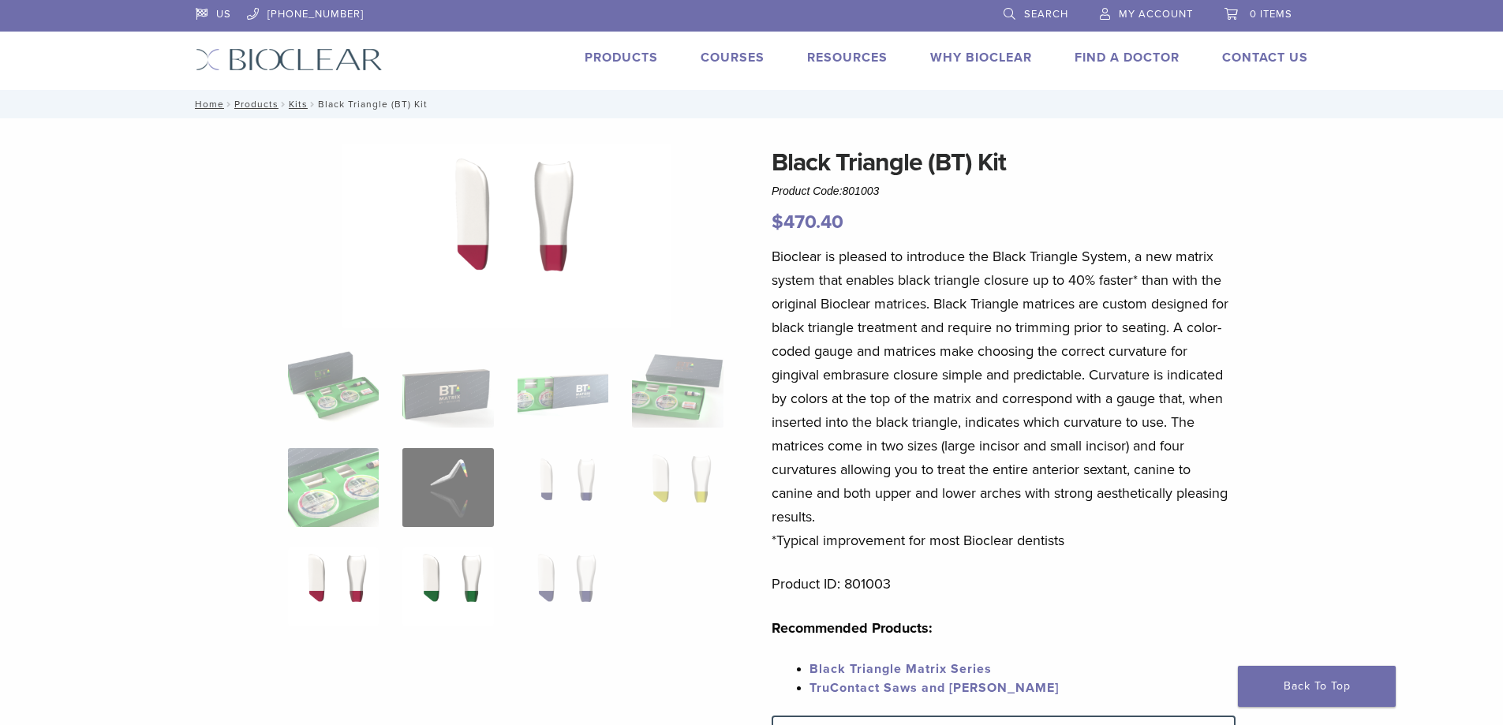
click at [443, 596] on img at bounding box center [447, 586] width 91 height 79
click at [502, 593] on ol at bounding box center [505, 498] width 459 height 298
click at [566, 587] on img at bounding box center [562, 586] width 91 height 79
click at [577, 497] on img at bounding box center [562, 487] width 91 height 79
click at [699, 470] on img at bounding box center [677, 487] width 91 height 79
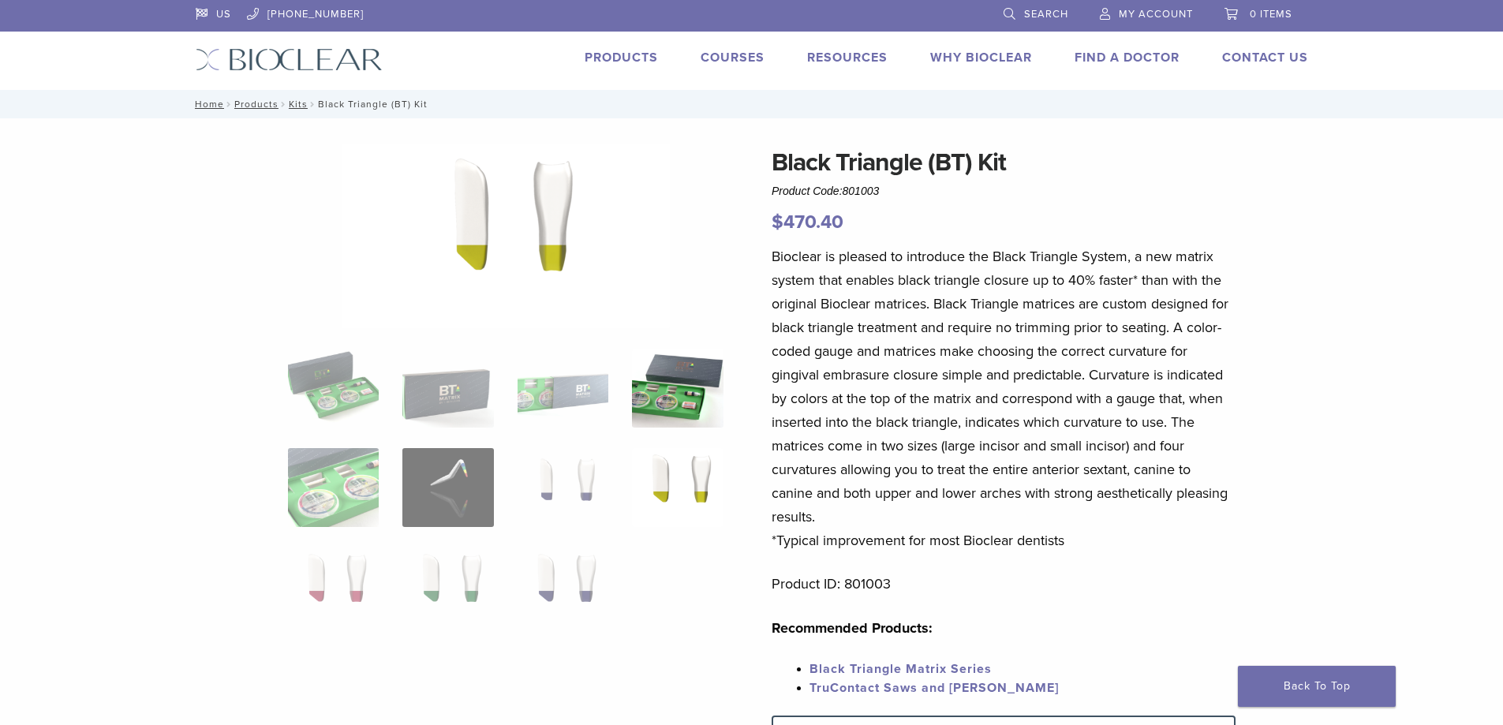
click at [665, 404] on img at bounding box center [677, 388] width 91 height 79
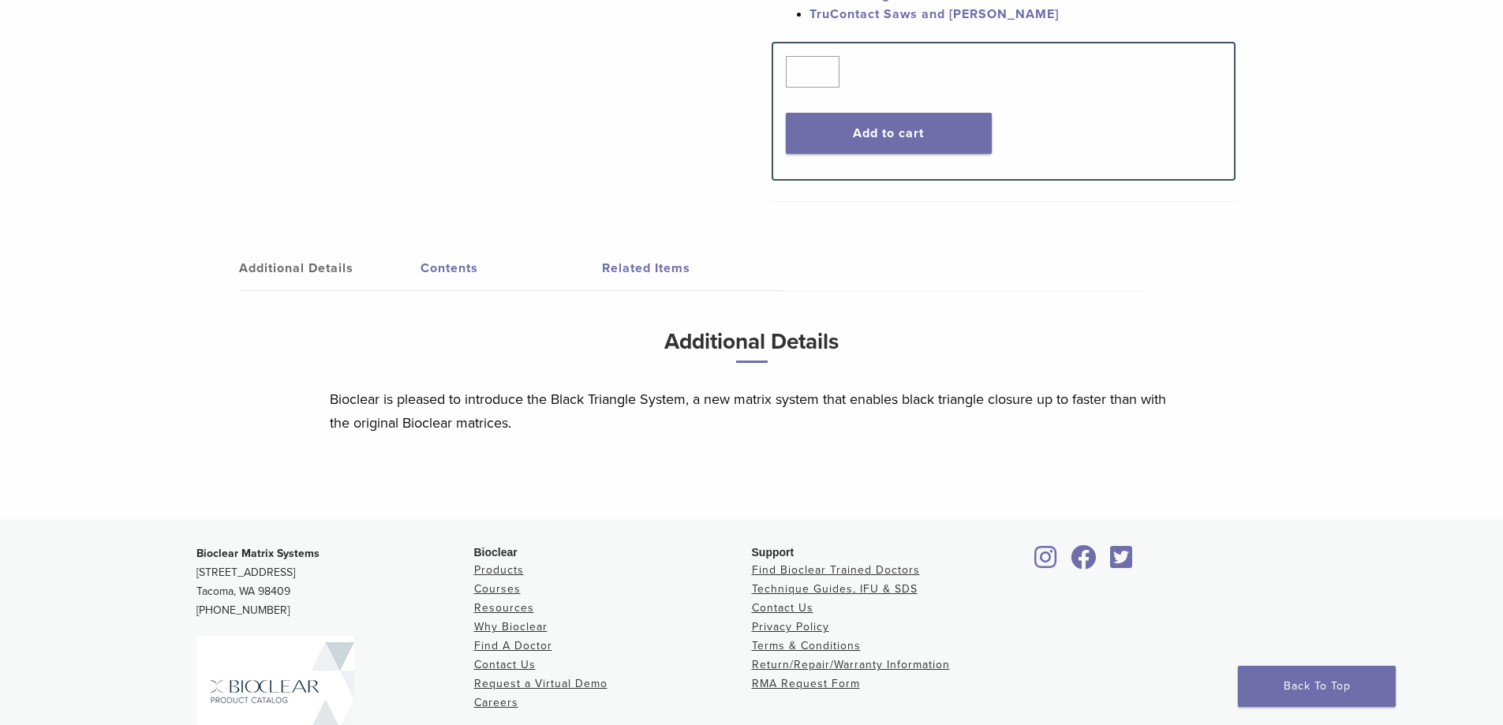
scroll to position [710, 0]
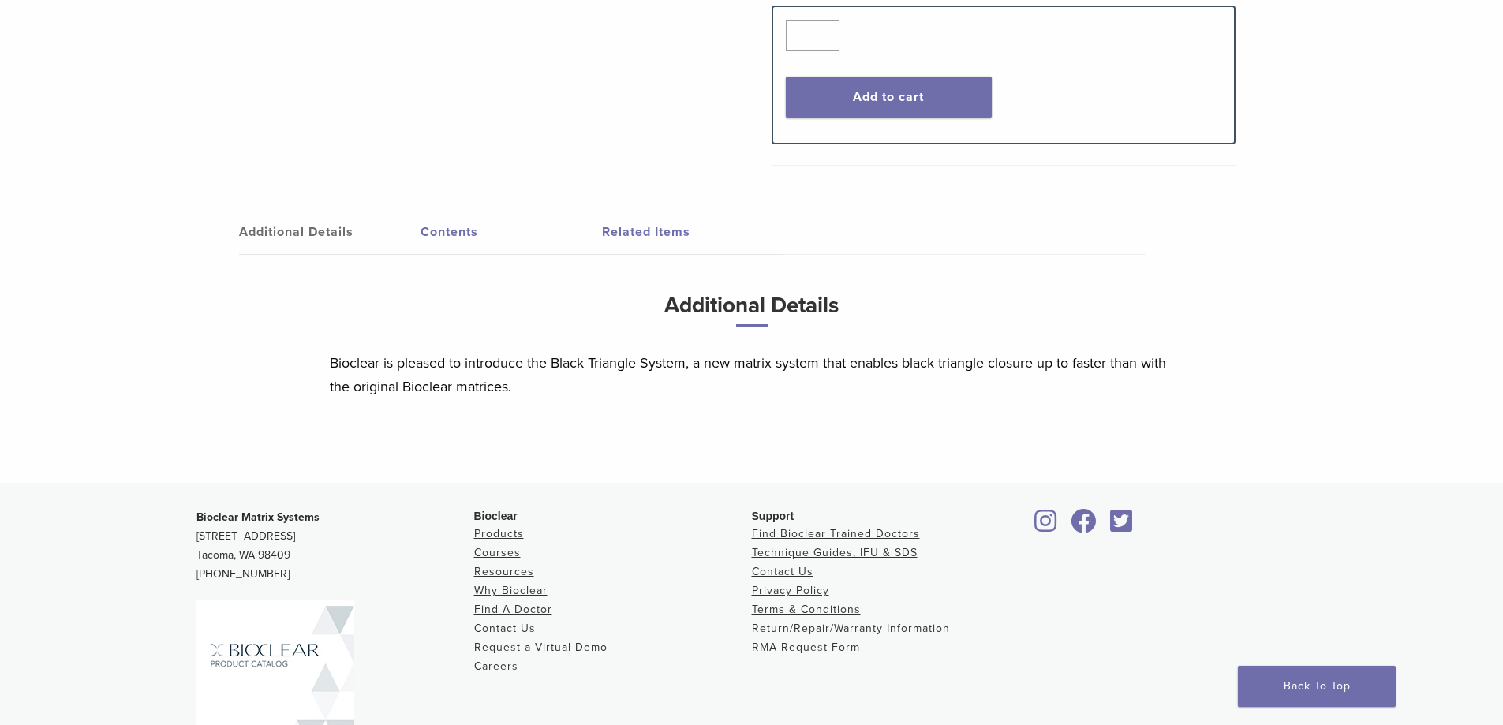
click at [447, 228] on link "Contents" at bounding box center [510, 232] width 181 height 44
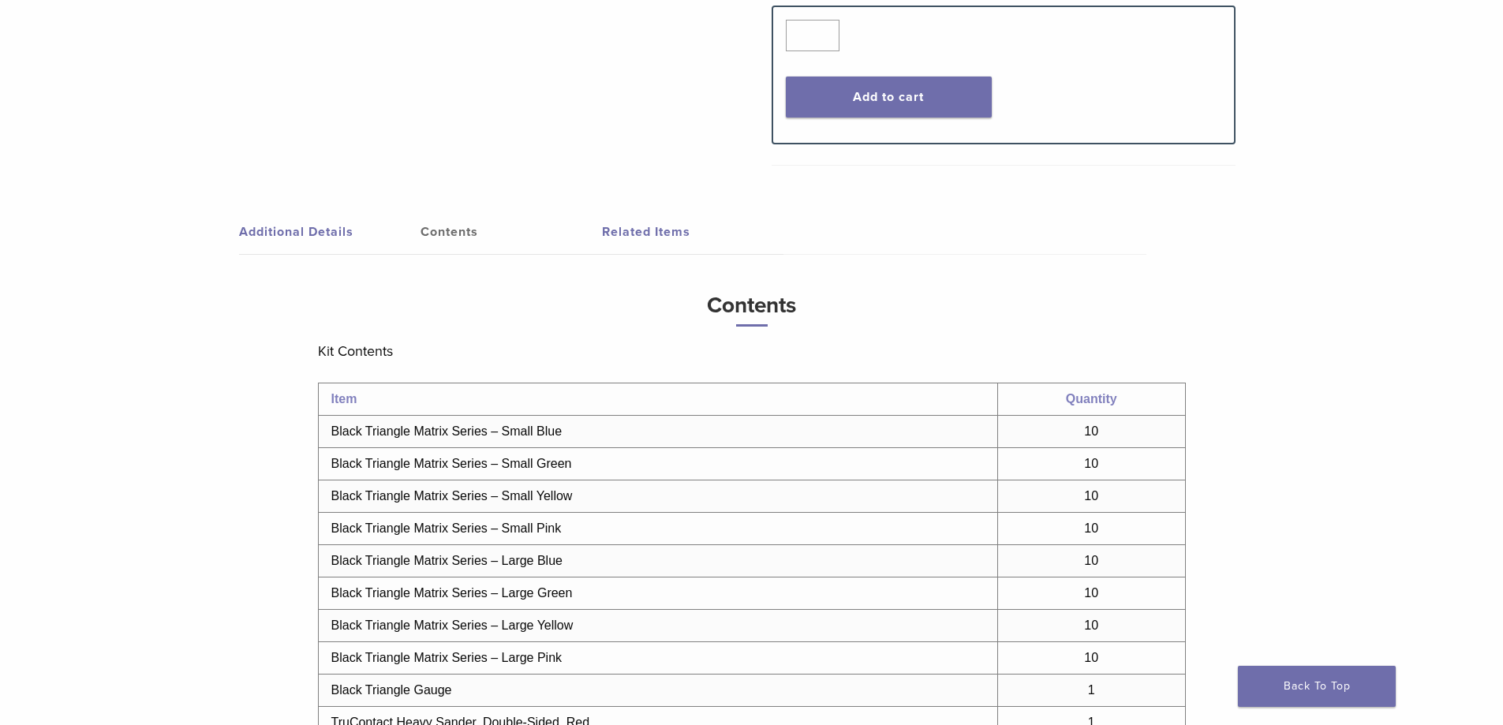
click at [638, 236] on link "Related Items" at bounding box center [692, 232] width 181 height 44
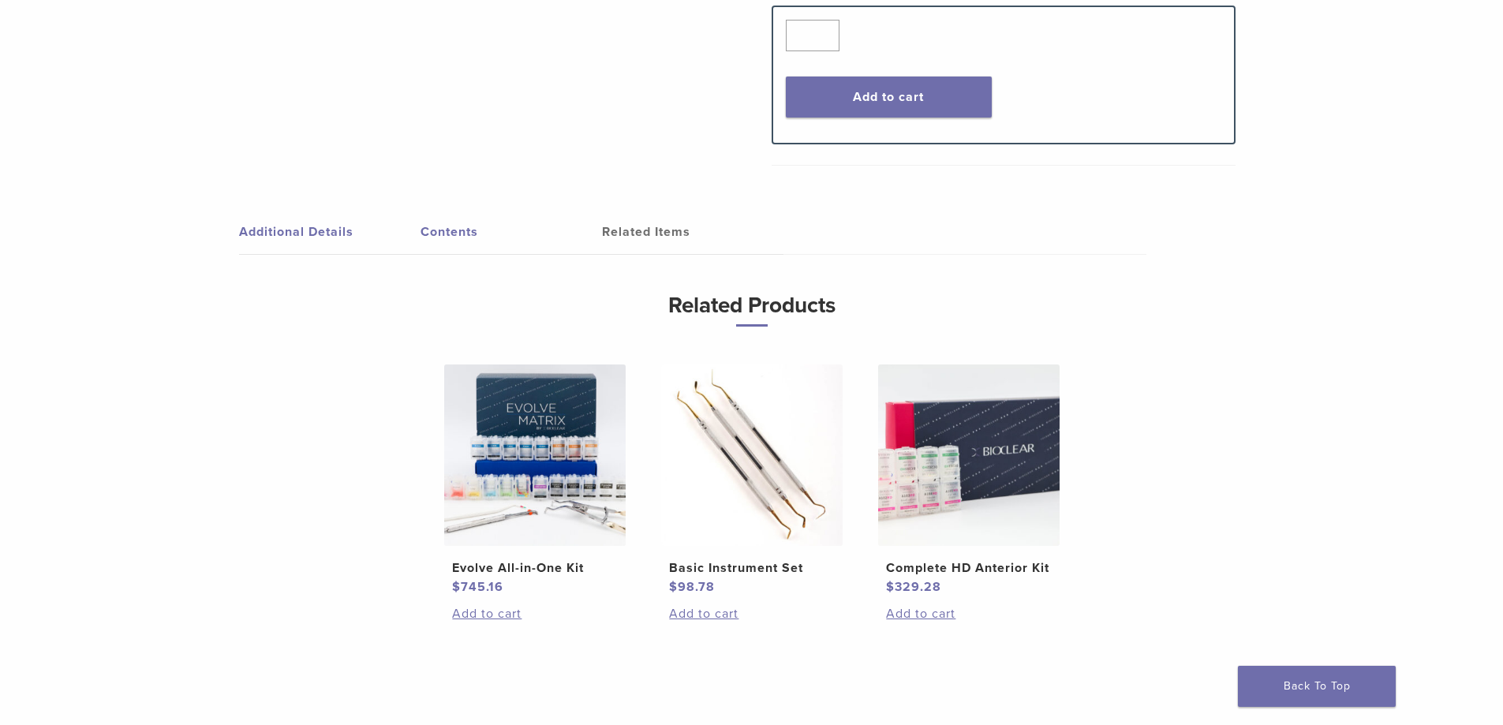
click at [469, 253] on link "Contents" at bounding box center [510, 232] width 181 height 44
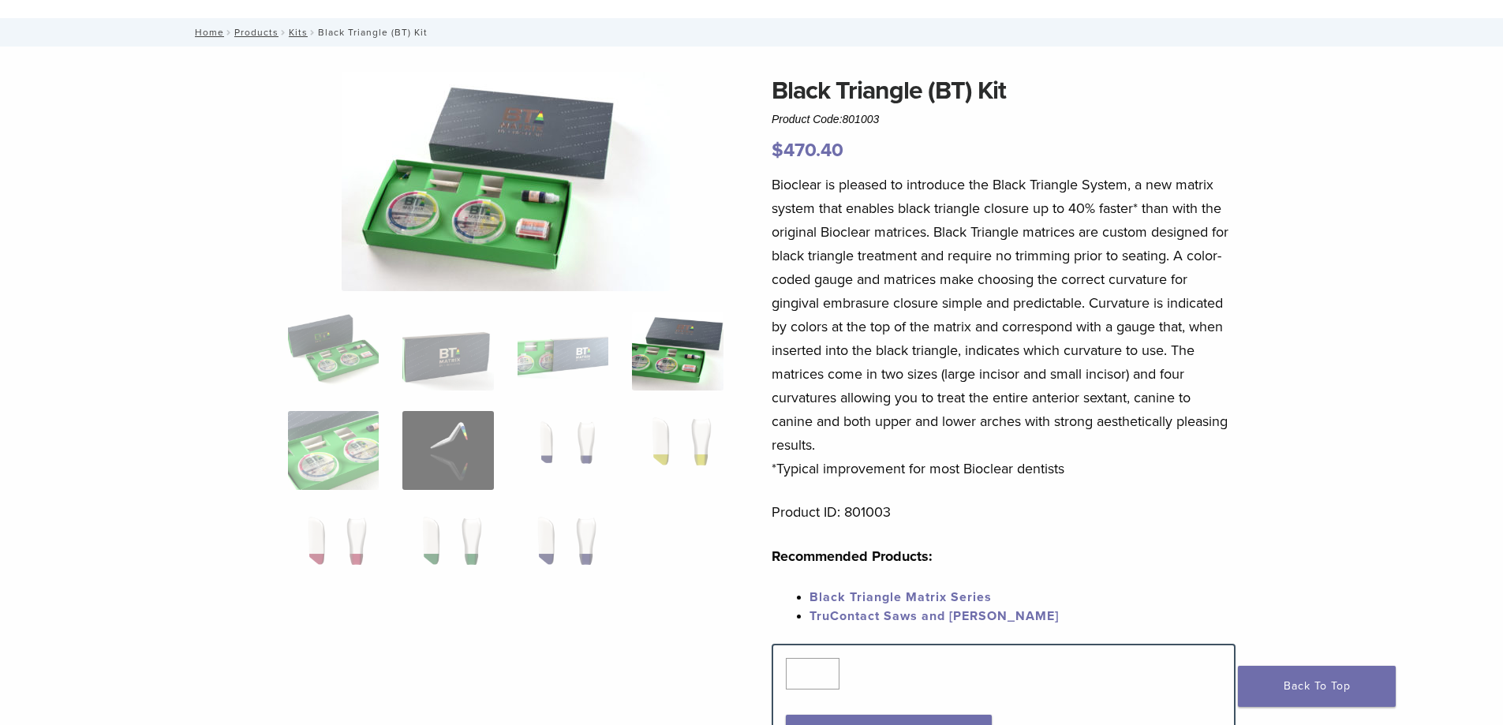
scroll to position [0, 0]
